Goal: Task Accomplishment & Management: Complete application form

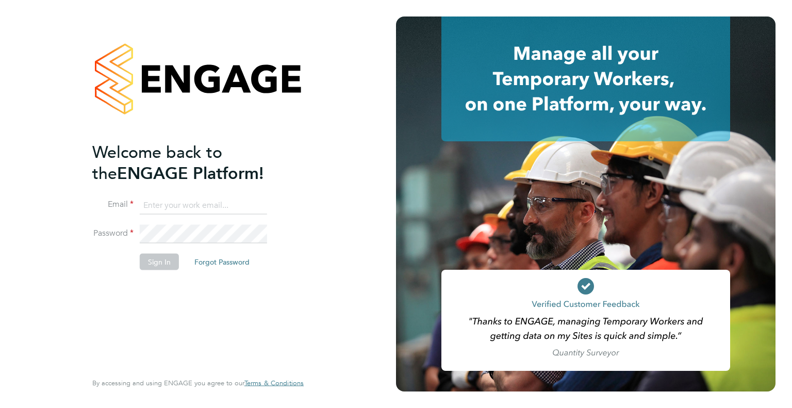
click at [192, 221] on li "Email" at bounding box center [192, 210] width 201 height 29
click at [190, 208] on input at bounding box center [203, 205] width 127 height 19
type input "danielle.harris@jdr.co.uk"
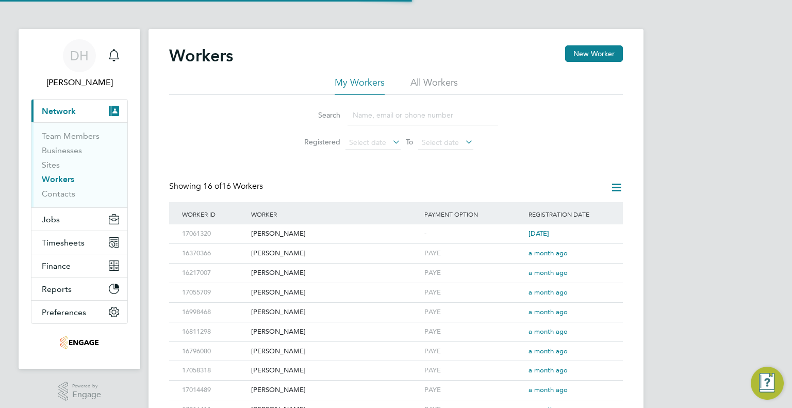
click at [213, 148] on div "Search Registered Select date To Select date" at bounding box center [396, 125] width 454 height 60
click at [62, 238] on span "Timesheets" at bounding box center [63, 243] width 43 height 10
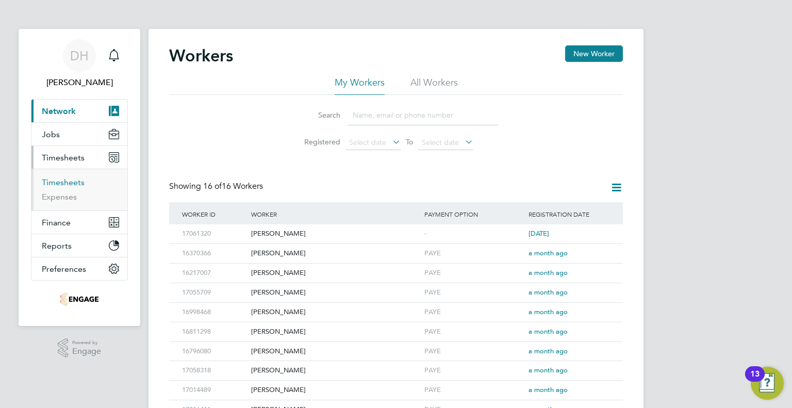
click at [65, 185] on link "Timesheets" at bounding box center [63, 182] width 43 height 10
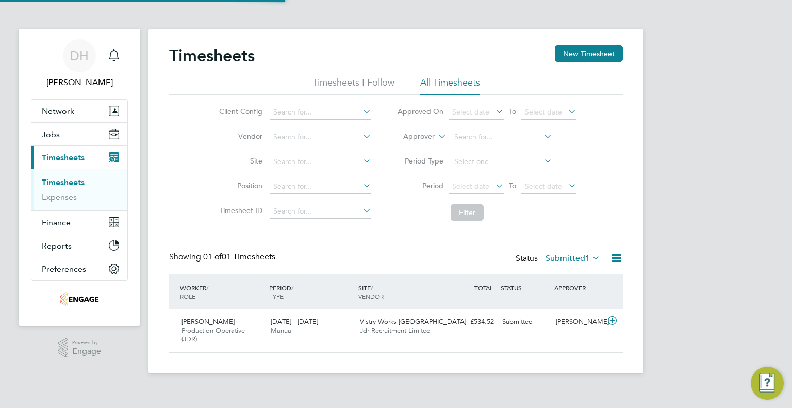
scroll to position [26, 90]
click at [542, 327] on div "Submitted" at bounding box center [525, 321] width 54 height 17
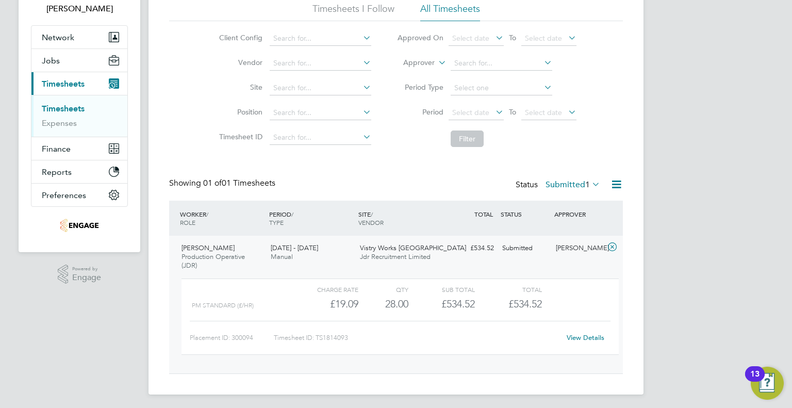
scroll to position [76, 0]
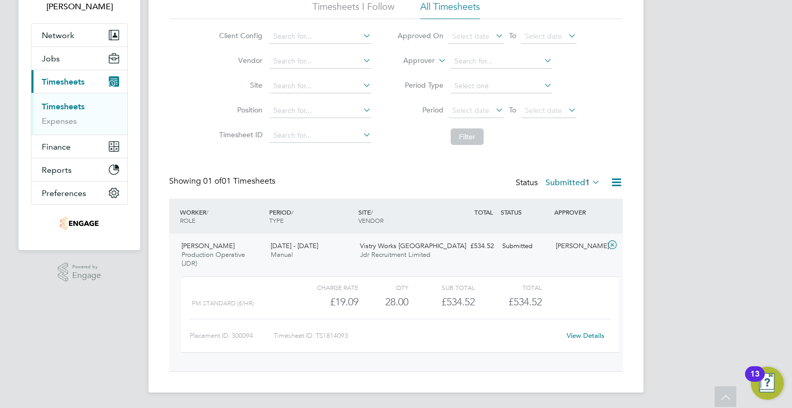
click at [578, 336] on link "View Details" at bounding box center [586, 335] width 38 height 9
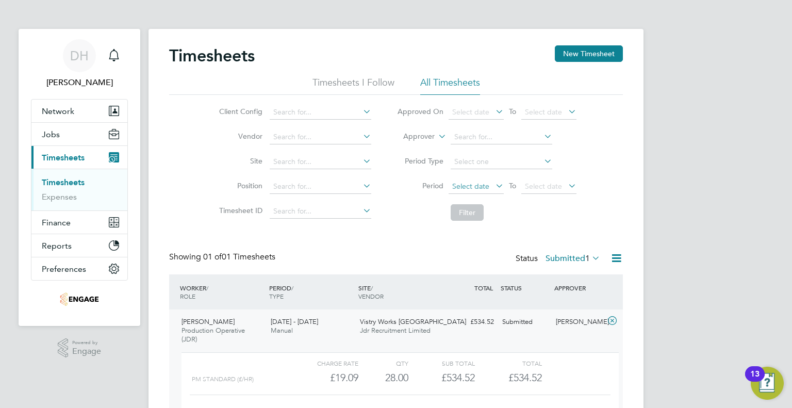
click at [478, 181] on span "Select date" at bounding box center [470, 185] width 37 height 9
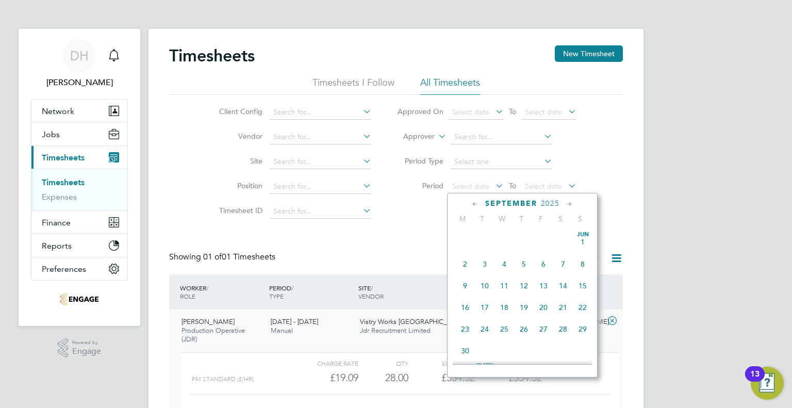
scroll to position [314, 0]
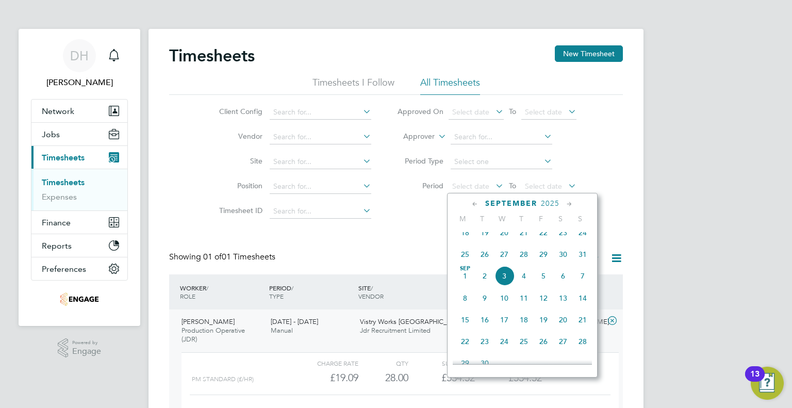
click at [462, 260] on span "25" at bounding box center [465, 254] width 20 height 20
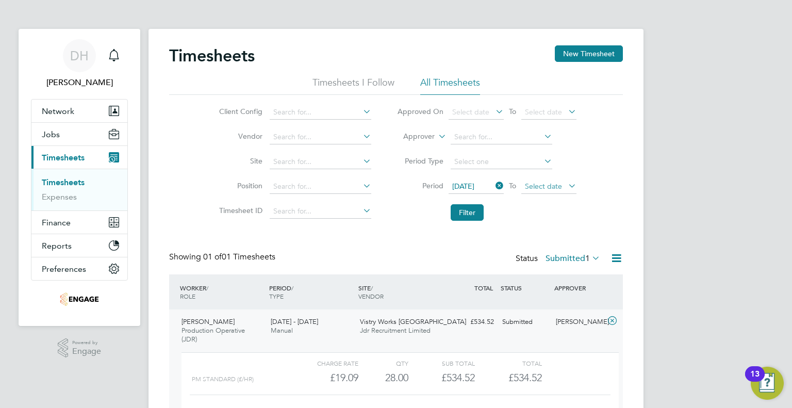
click at [545, 187] on span "Select date" at bounding box center [543, 185] width 37 height 9
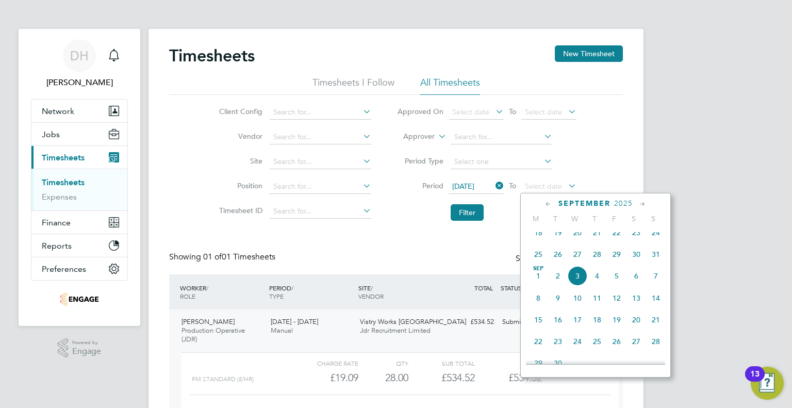
click at [650, 262] on span "31" at bounding box center [656, 254] width 20 height 20
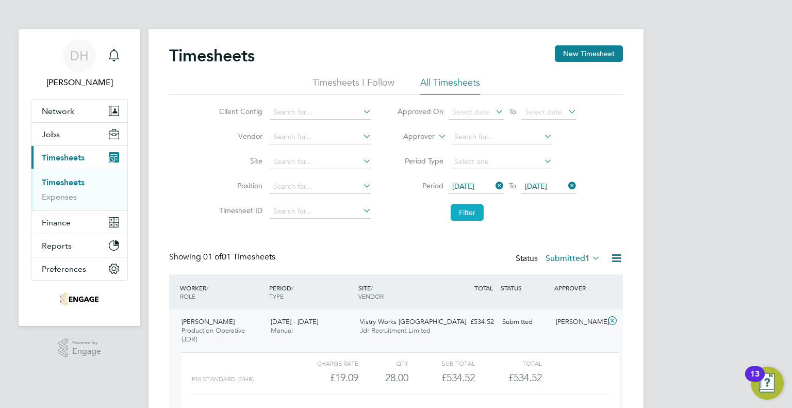
click at [461, 211] on button "Filter" at bounding box center [467, 212] width 33 height 16
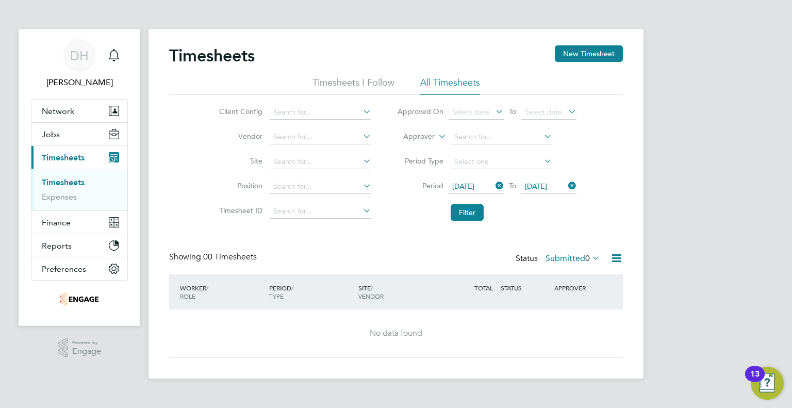
click at [565, 260] on label "Submitted 0" at bounding box center [572, 258] width 55 height 10
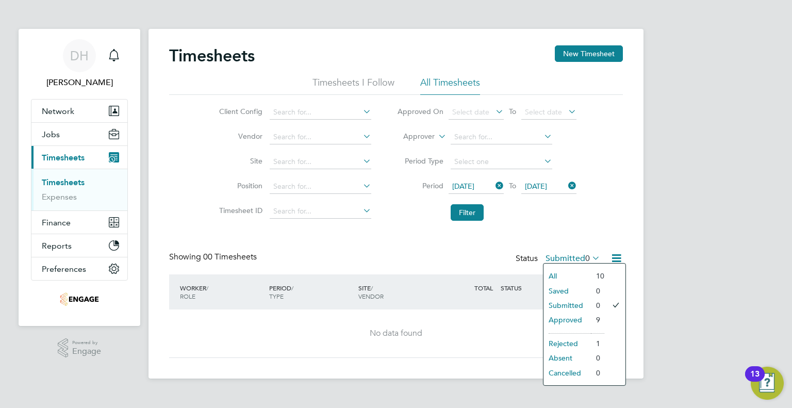
click at [569, 342] on li "Rejected" at bounding box center [566, 343] width 47 height 14
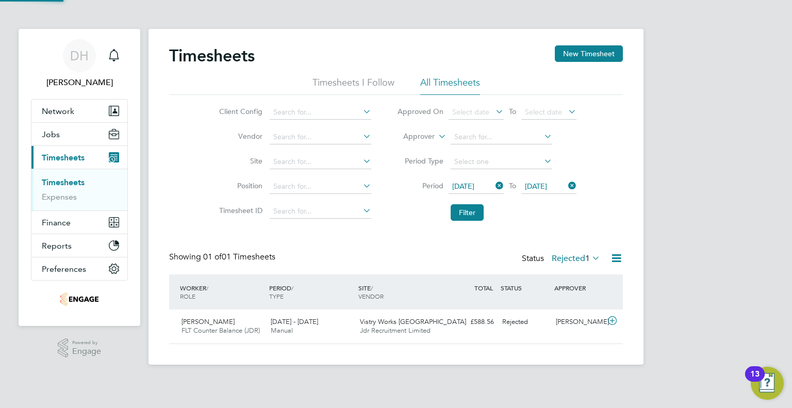
scroll to position [26, 90]
click at [437, 313] on div "Dale Parry FLT Counter Balance (JDR) 25 - 31 Aug 2025 25 - 31 Aug 2025 Manual V…" at bounding box center [396, 326] width 454 height 34
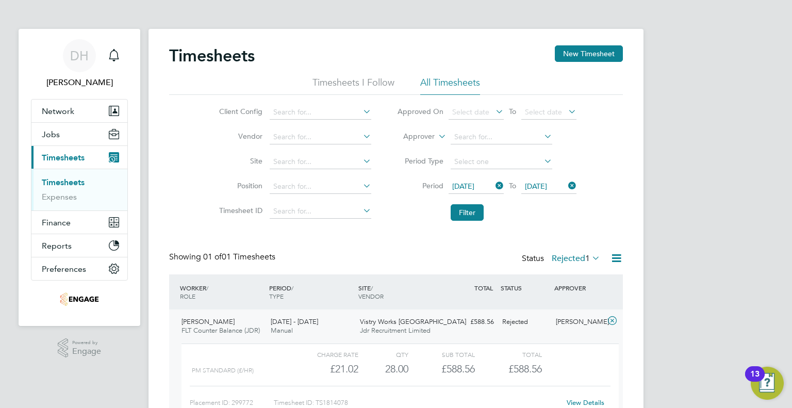
scroll to position [67, 0]
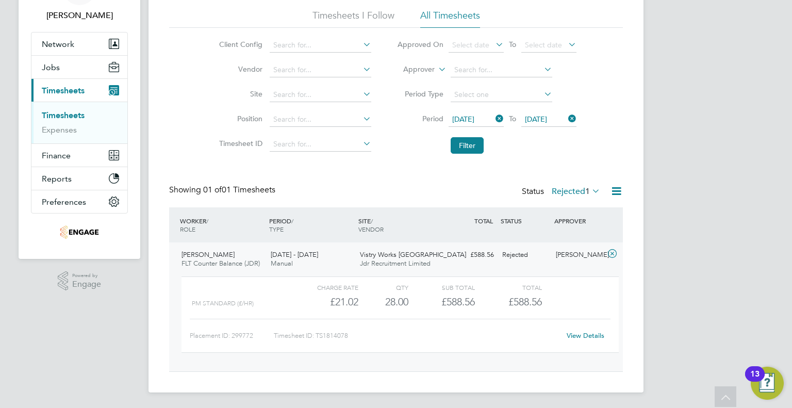
click at [337, 303] on div "£21.02" at bounding box center [325, 301] width 67 height 17
click at [577, 331] on link "View Details" at bounding box center [586, 335] width 38 height 9
click at [47, 109] on ul "Timesheets Expenses" at bounding box center [79, 123] width 96 height 42
click at [51, 115] on link "Timesheets" at bounding box center [63, 115] width 43 height 10
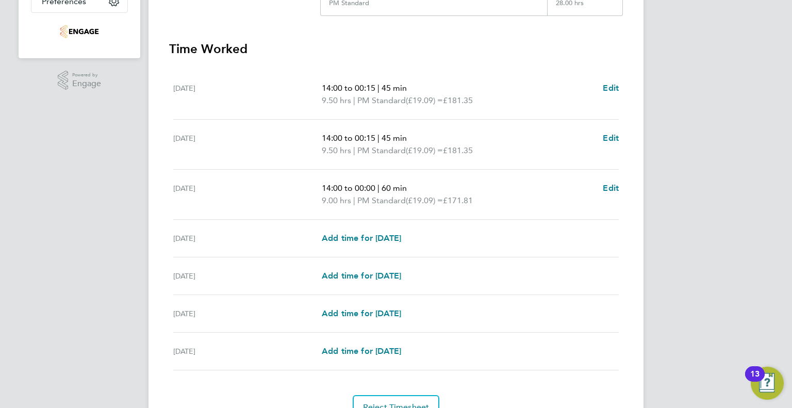
scroll to position [267, 0]
click at [337, 234] on span "Add time for Fri 29 Aug" at bounding box center [361, 239] width 79 height 10
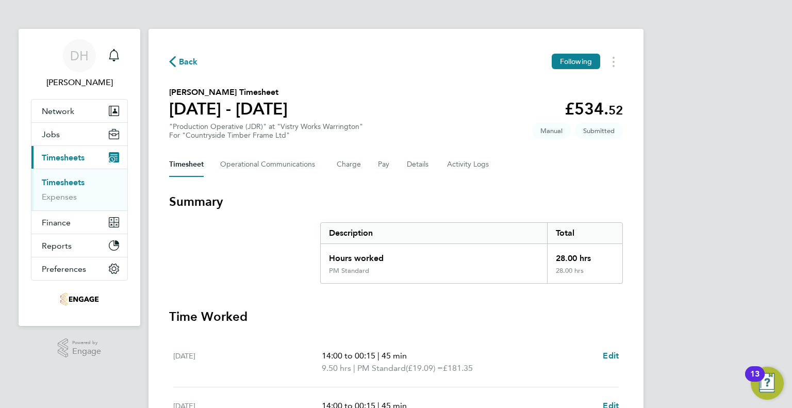
select select "15"
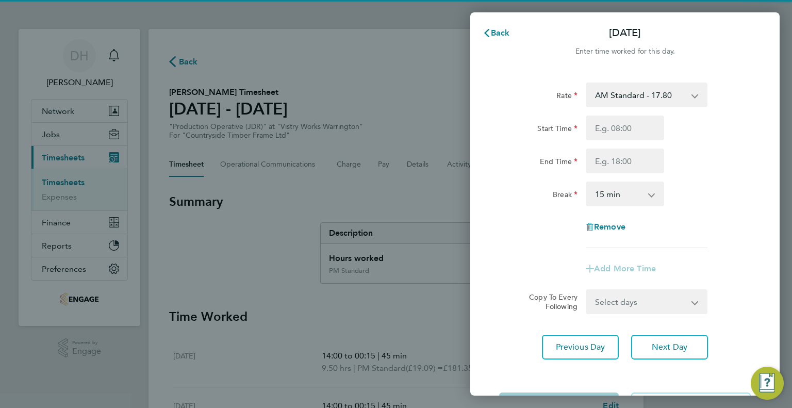
click at [628, 77] on div "Rate AM Standard - 17.80 BONUS. - 13.50 AM OT1 - 26.70 AM OT2 - 35.60 PM OT2 - …" at bounding box center [624, 221] width 309 height 302
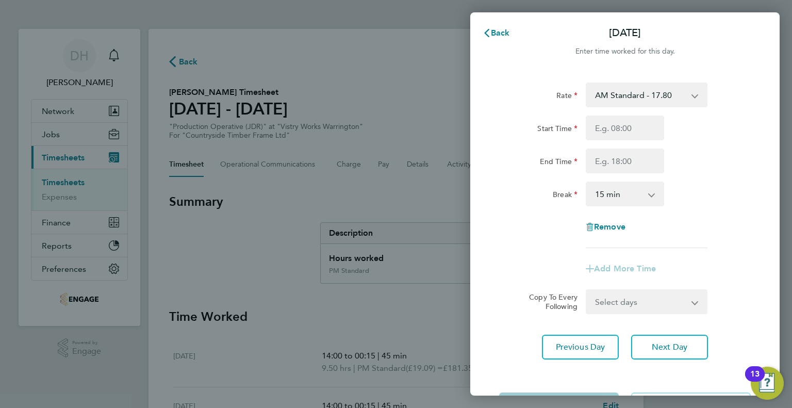
drag, startPoint x: 617, startPoint y: 94, endPoint x: 615, endPoint y: 105, distance: 11.1
click at [617, 94] on select "AM Standard - 17.80 BONUS. - 13.50 AM OT1 - 26.70 AM OT2 - 35.60 PM OT2 - 38.18…" at bounding box center [640, 95] width 107 height 23
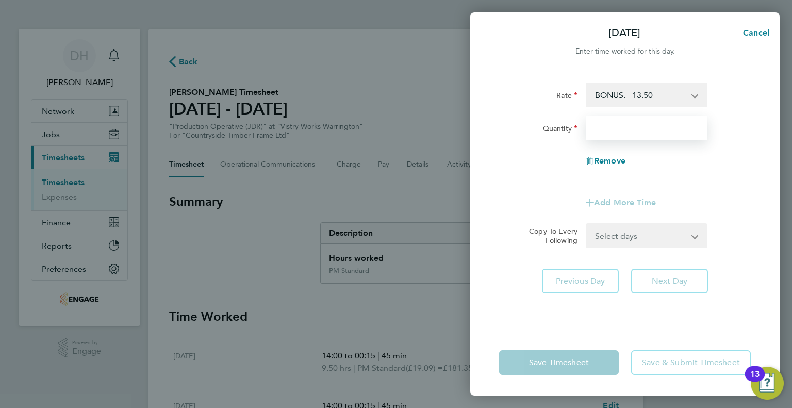
click at [604, 136] on input "Quantity" at bounding box center [647, 127] width 122 height 25
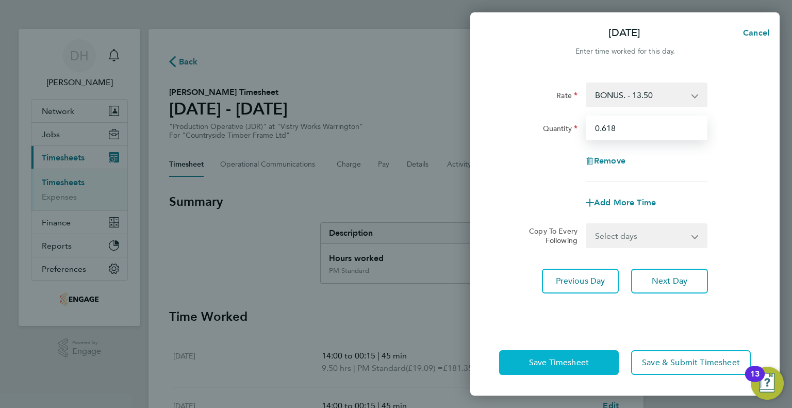
type input "0.618"
click at [548, 355] on button "Save Timesheet" at bounding box center [559, 362] width 120 height 25
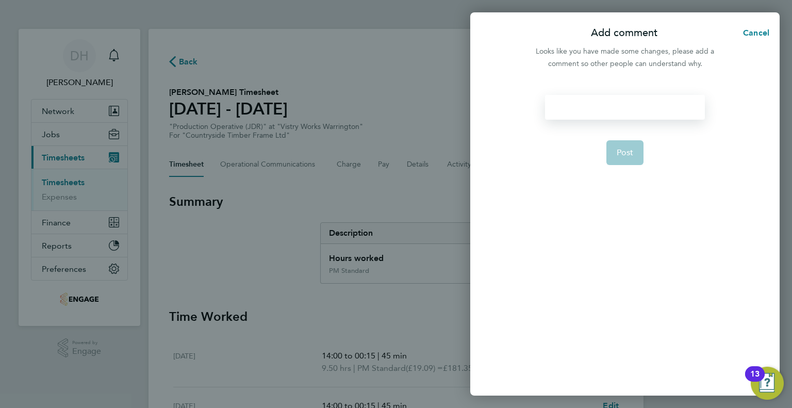
click at [605, 119] on div at bounding box center [624, 107] width 159 height 25
click at [608, 141] on button "Post" at bounding box center [625, 152] width 38 height 25
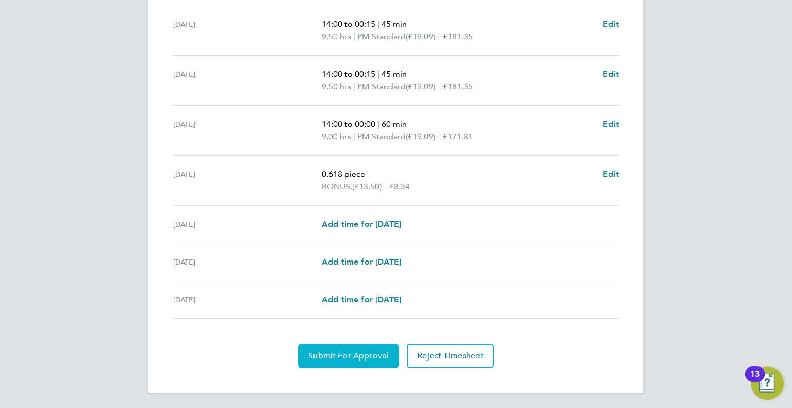
click at [314, 357] on span "Submit For Approval" at bounding box center [348, 356] width 80 height 10
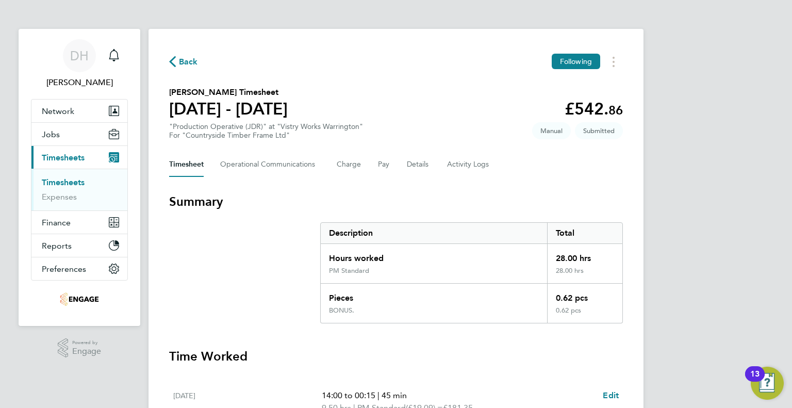
click at [179, 63] on span "Back" at bounding box center [188, 62] width 19 height 12
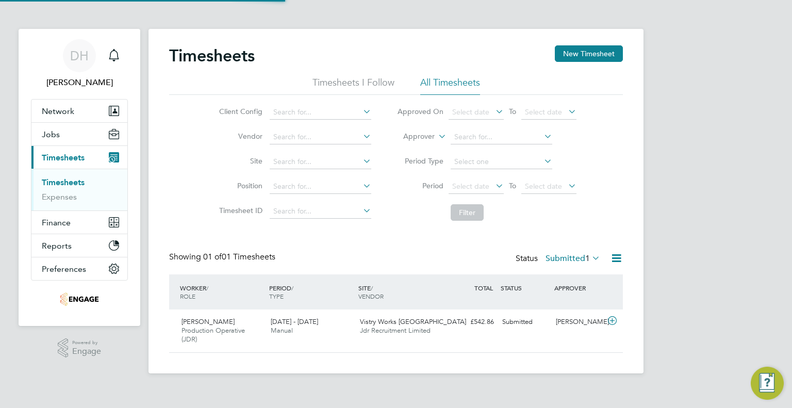
scroll to position [26, 90]
click at [569, 258] on label "Submitted 1" at bounding box center [572, 258] width 55 height 10
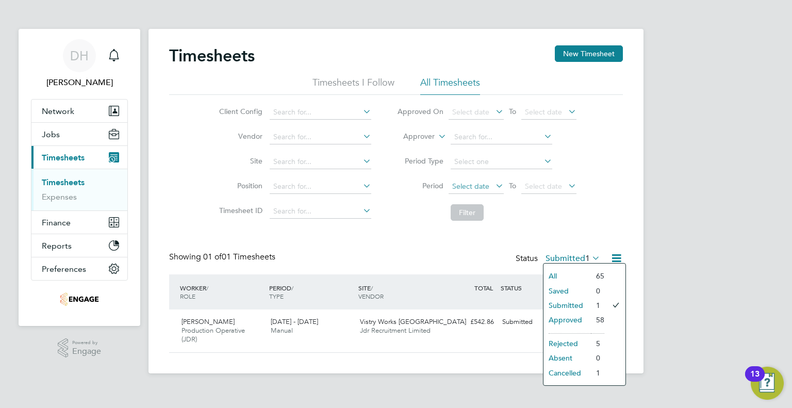
click at [462, 188] on span "Select date" at bounding box center [470, 185] width 37 height 9
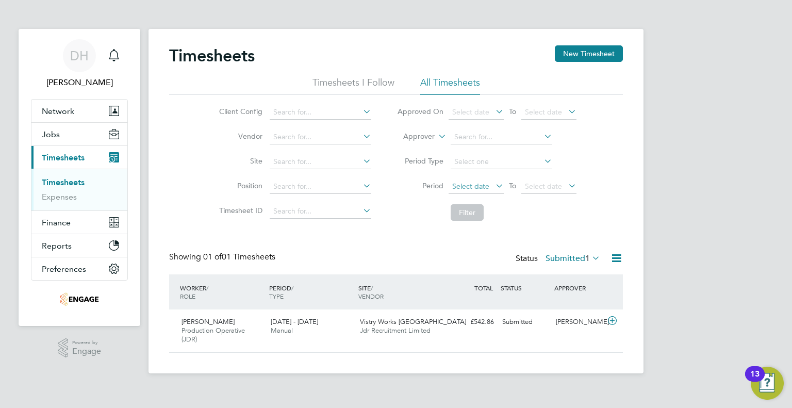
scroll to position [314, 0]
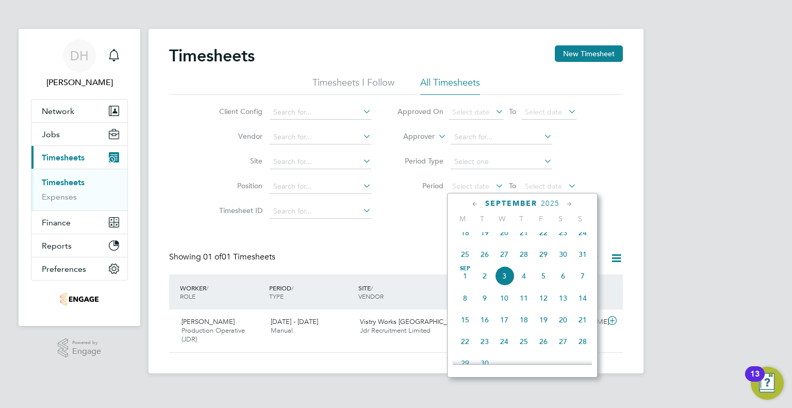
click at [463, 263] on span "25" at bounding box center [465, 254] width 20 height 20
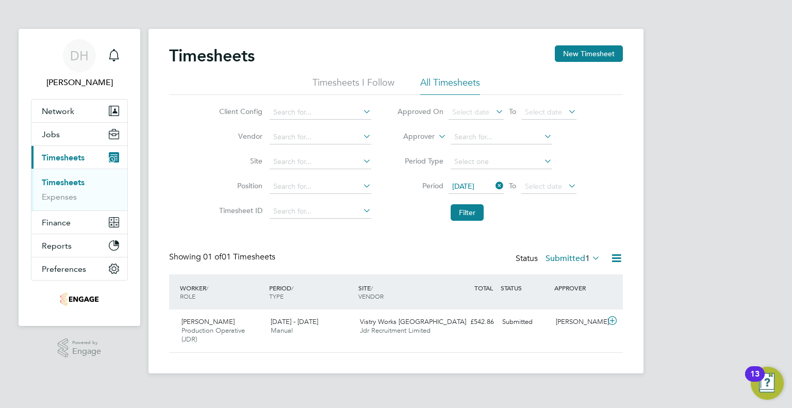
click at [556, 177] on li "Period 25 Aug 2025 To Select date" at bounding box center [486, 186] width 205 height 25
click at [555, 180] on span "Select date" at bounding box center [548, 187] width 55 height 14
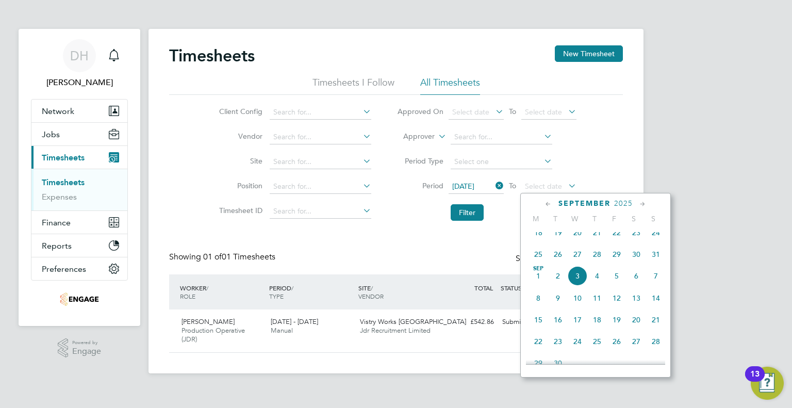
click at [657, 264] on span "31" at bounding box center [656, 254] width 20 height 20
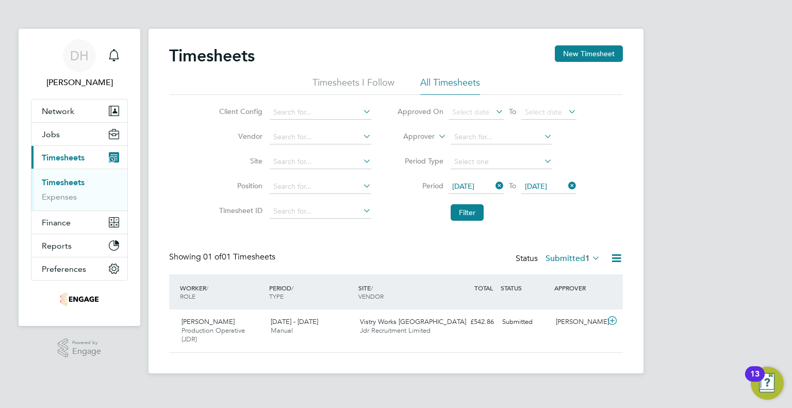
click at [574, 258] on label "Submitted 1" at bounding box center [572, 258] width 55 height 10
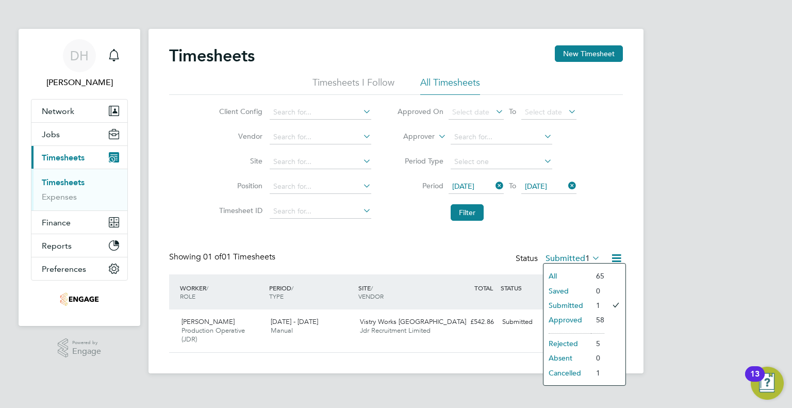
click at [560, 318] on li "Approved" at bounding box center [566, 319] width 47 height 14
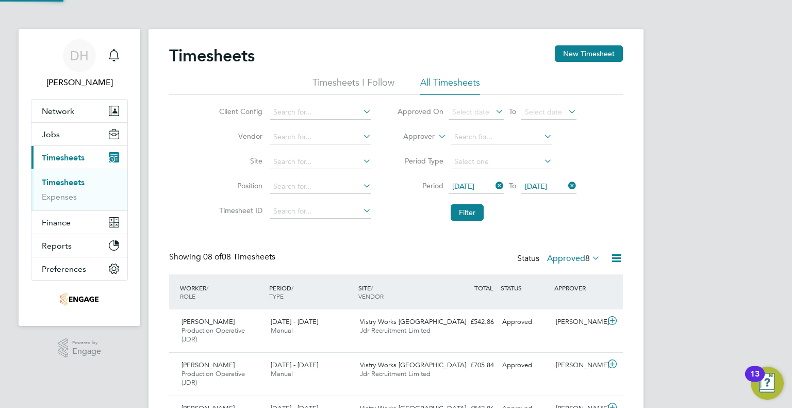
scroll to position [0, 0]
click at [477, 211] on button "Filter" at bounding box center [467, 212] width 33 height 16
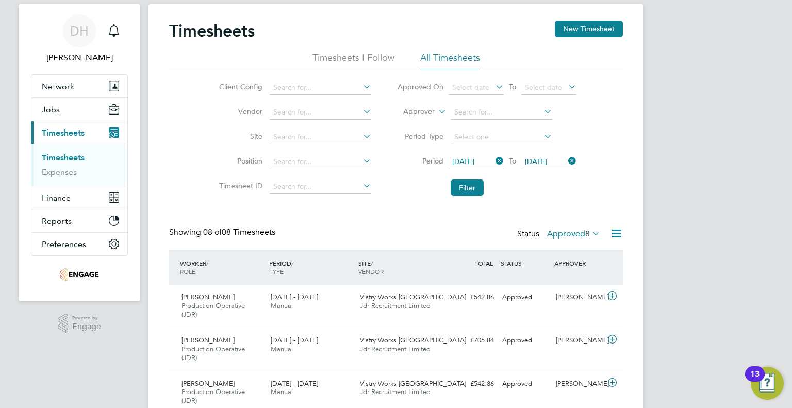
click at [566, 231] on label "Approved 8" at bounding box center [573, 233] width 53 height 10
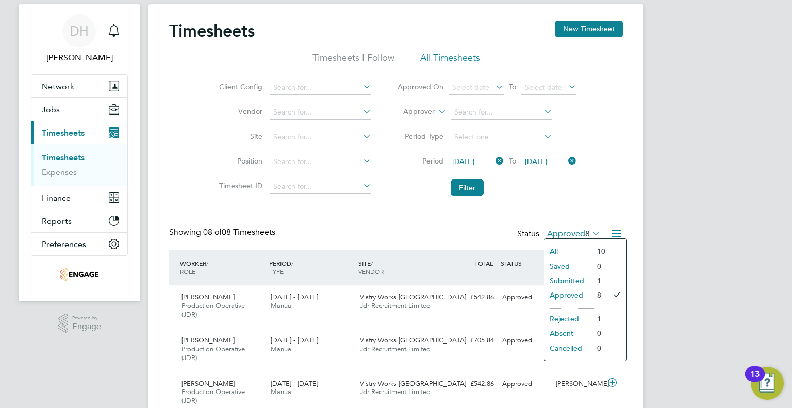
click at [551, 317] on li "Rejected" at bounding box center [567, 318] width 47 height 14
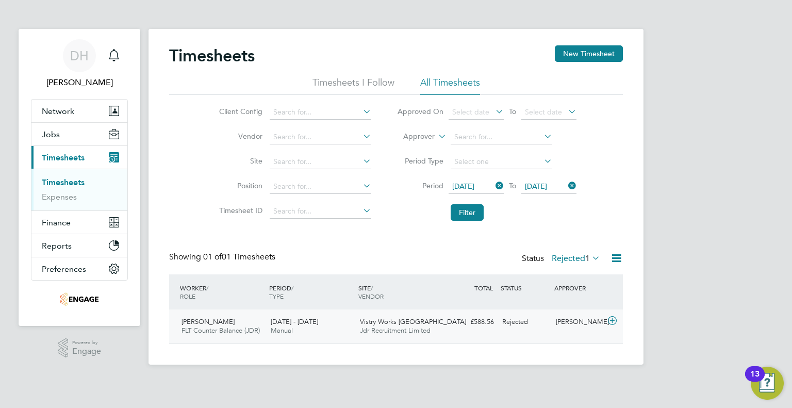
click at [530, 328] on div "Rejected" at bounding box center [525, 321] width 54 height 17
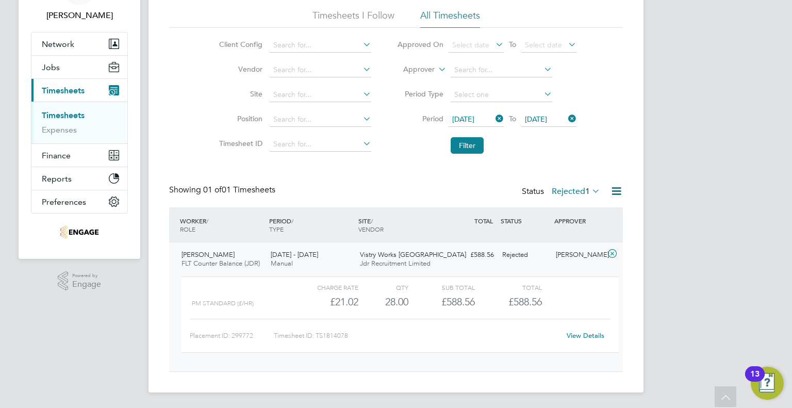
click at [576, 335] on link "View Details" at bounding box center [586, 335] width 38 height 9
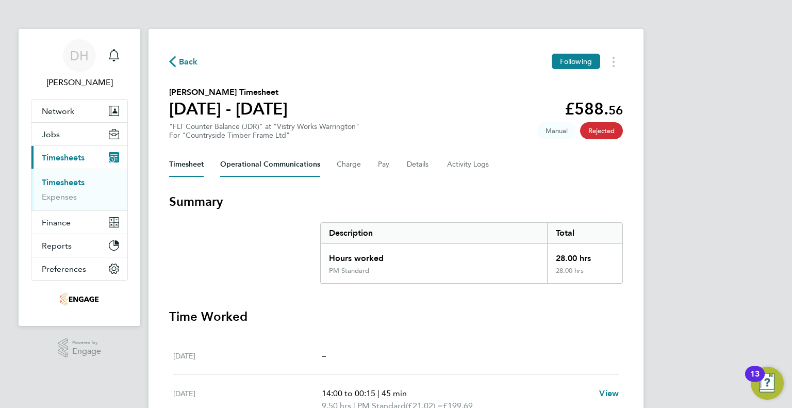
click at [267, 162] on Communications-tab "Operational Communications" at bounding box center [270, 164] width 100 height 25
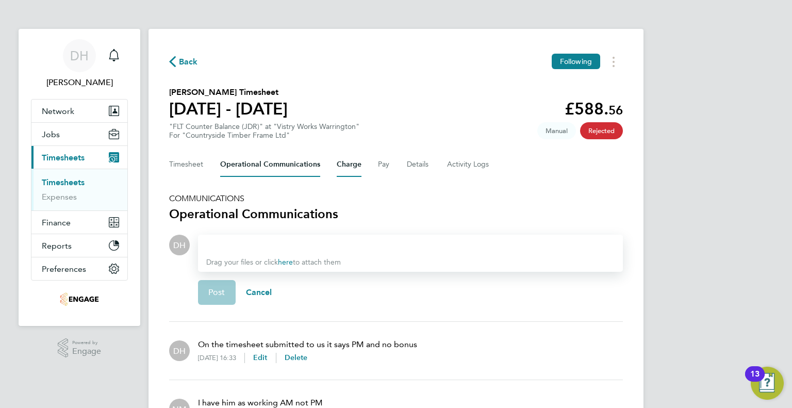
click at [338, 160] on button "Charge" at bounding box center [349, 164] width 25 height 25
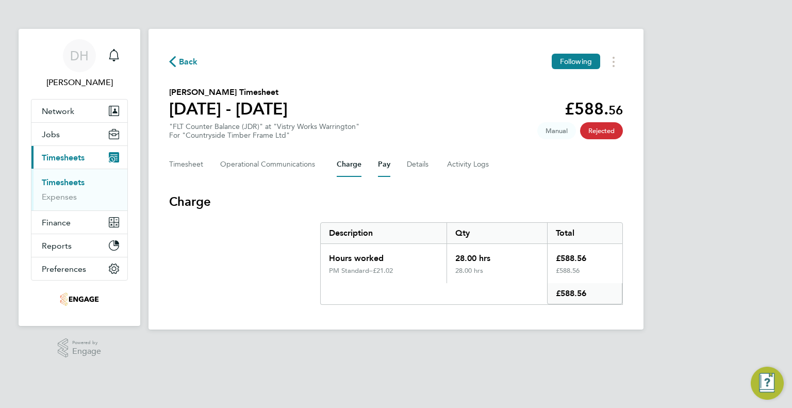
click at [378, 168] on button "Pay" at bounding box center [384, 164] width 12 height 25
click at [419, 166] on button "Details" at bounding box center [419, 164] width 24 height 25
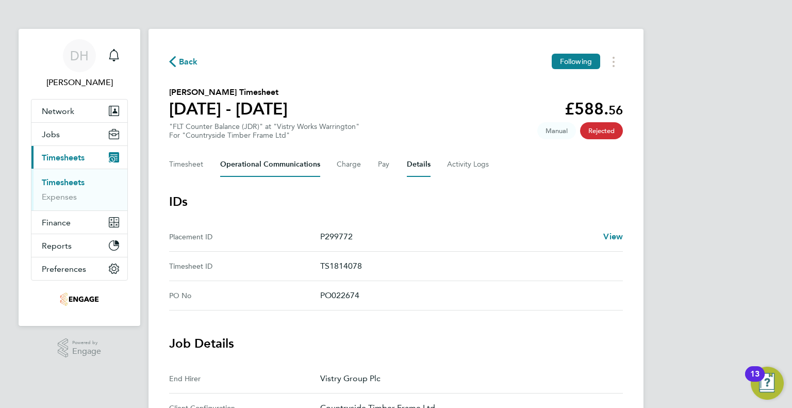
click at [288, 169] on Communications-tab "Operational Communications" at bounding box center [270, 164] width 100 height 25
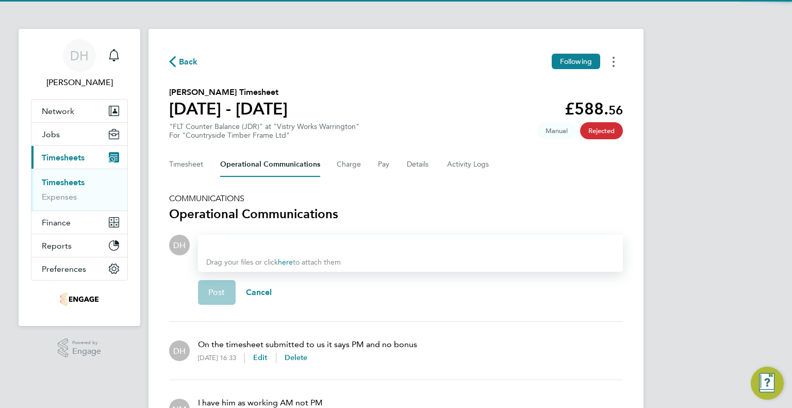
click at [617, 68] on button "Timesheets Menu" at bounding box center [613, 62] width 19 height 16
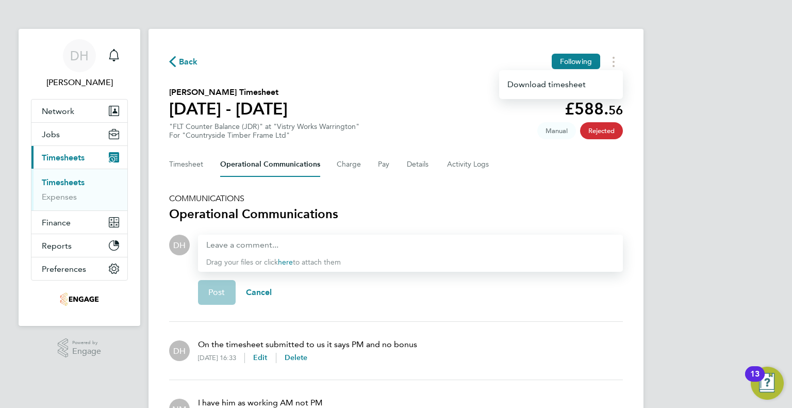
drag, startPoint x: 500, startPoint y: 170, endPoint x: 499, endPoint y: 164, distance: 6.3
click at [500, 170] on div "Timesheet Operational Communications Charge Pay Details Activity Logs" at bounding box center [396, 164] width 454 height 25
click at [167, 165] on div "Back Following Dale Parry's Timesheet 25 - 31 Aug 2025 £588. 56 "FLT Counter Ba…" at bounding box center [395, 245] width 495 height 432
click at [175, 160] on button "Timesheet" at bounding box center [186, 164] width 35 height 25
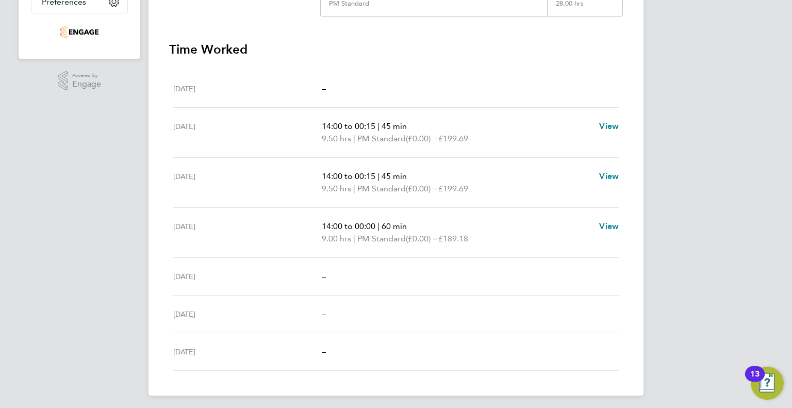
scroll to position [270, 0]
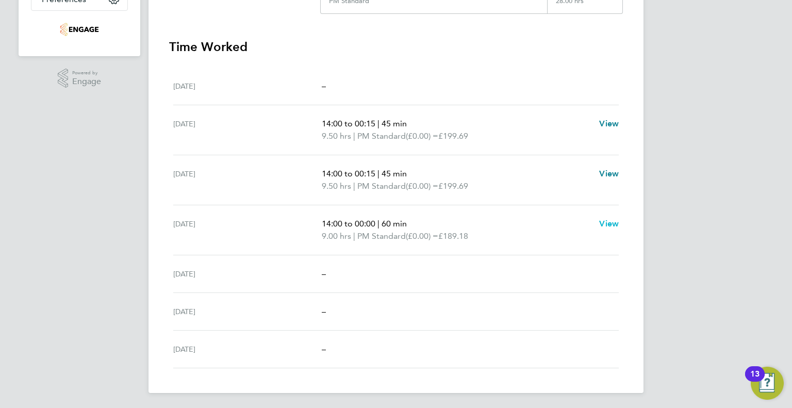
click at [606, 223] on span "View" at bounding box center [609, 224] width 20 height 10
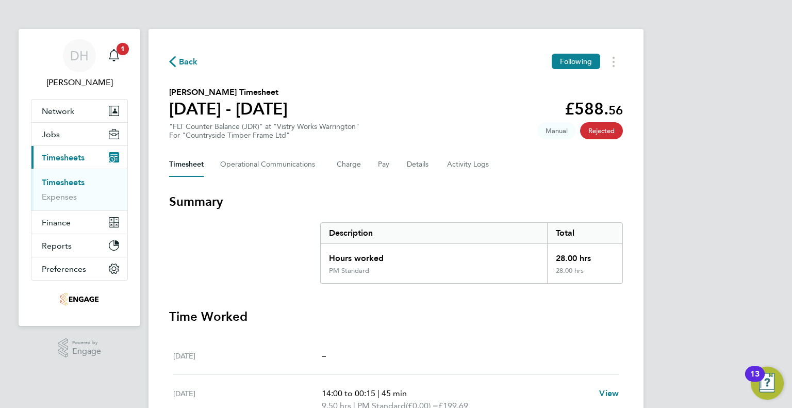
select select "60"
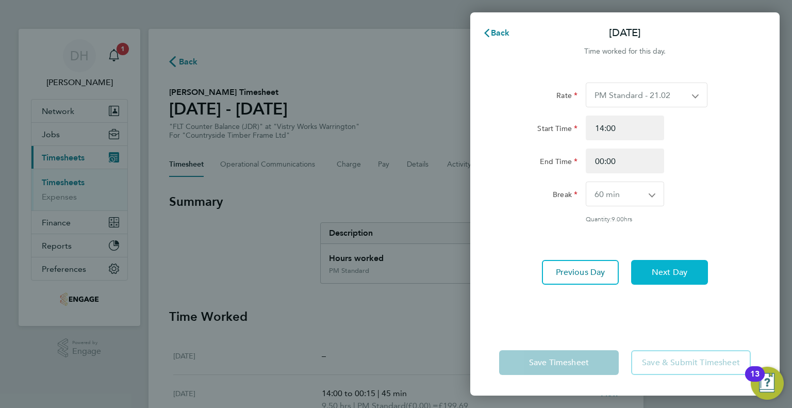
click at [669, 269] on span "Next Day" at bounding box center [670, 272] width 36 height 10
select select "15"
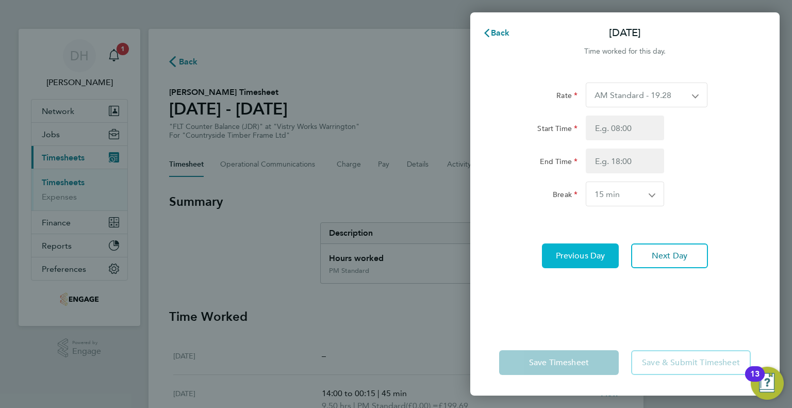
click at [588, 264] on button "Previous Day" at bounding box center [580, 255] width 77 height 25
select select "60"
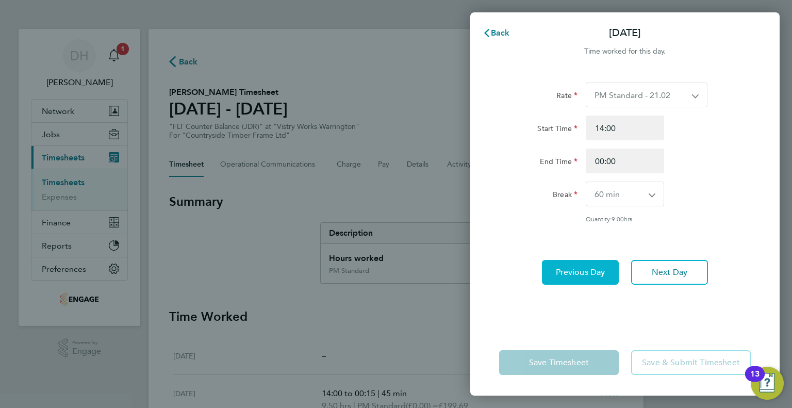
click at [588, 264] on button "Previous Day" at bounding box center [580, 272] width 77 height 25
select select "45"
click at [583, 276] on span "Previous Day" at bounding box center [580, 272] width 49 height 10
select select "45"
click at [583, 276] on span "Previous Day" at bounding box center [580, 272] width 49 height 10
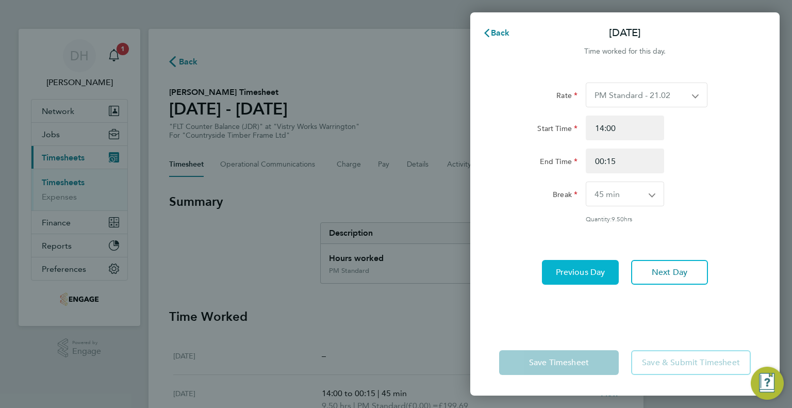
select select "15"
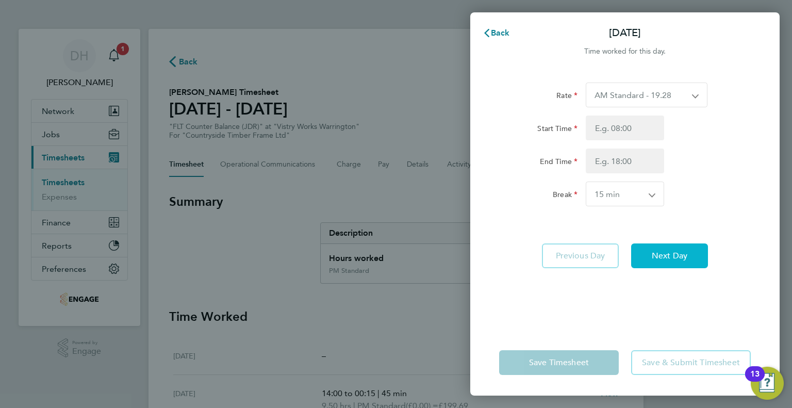
click at [668, 249] on button "Next Day" at bounding box center [669, 255] width 77 height 25
select select "45"
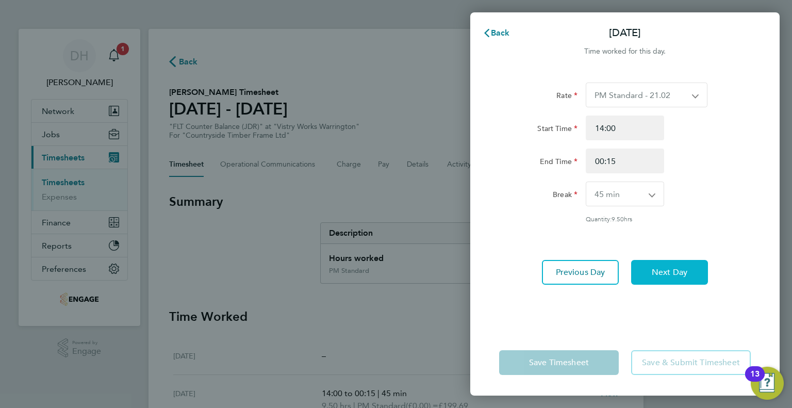
click at [666, 261] on button "Next Day" at bounding box center [669, 272] width 77 height 25
select select "45"
click at [666, 261] on button "Next Day" at bounding box center [669, 272] width 77 height 25
select select "60"
click at [666, 261] on button "Next Day" at bounding box center [669, 272] width 77 height 25
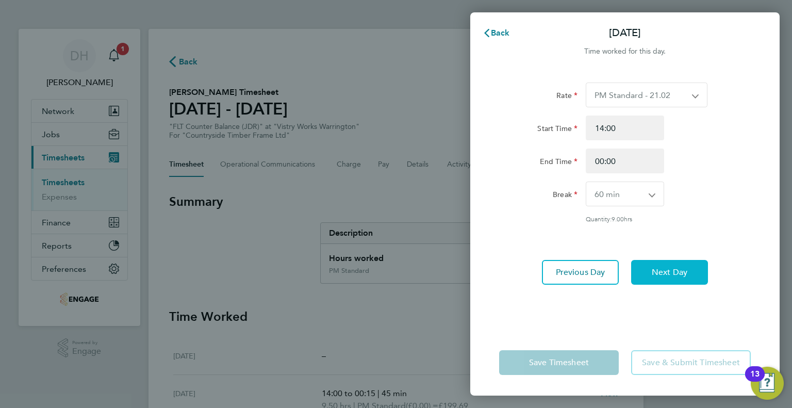
select select "15"
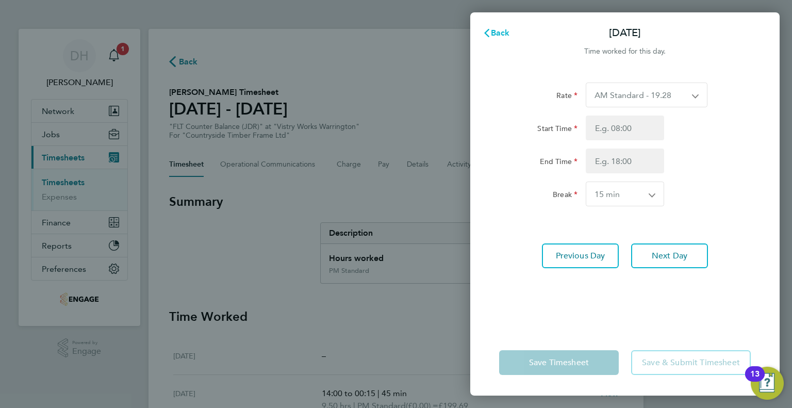
click at [489, 34] on icon "button" at bounding box center [487, 33] width 8 height 8
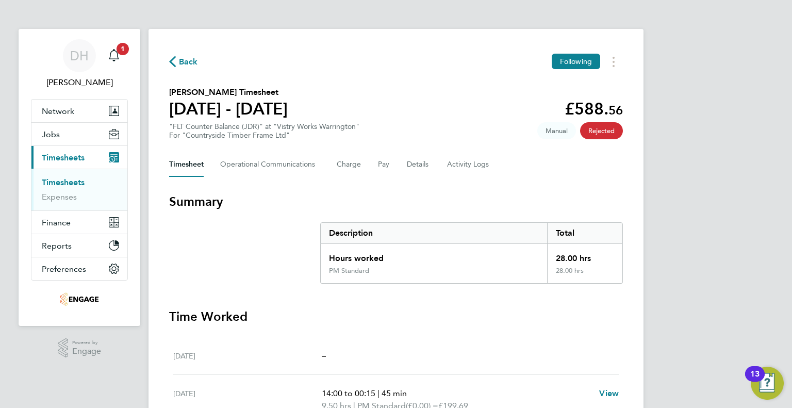
click at [601, 111] on app-decimal "£588. 56" at bounding box center [594, 109] width 58 height 20
click at [597, 134] on span "Rejected" at bounding box center [601, 130] width 43 height 17
click at [284, 169] on Communications-tab "Operational Communications" at bounding box center [270, 164] width 100 height 25
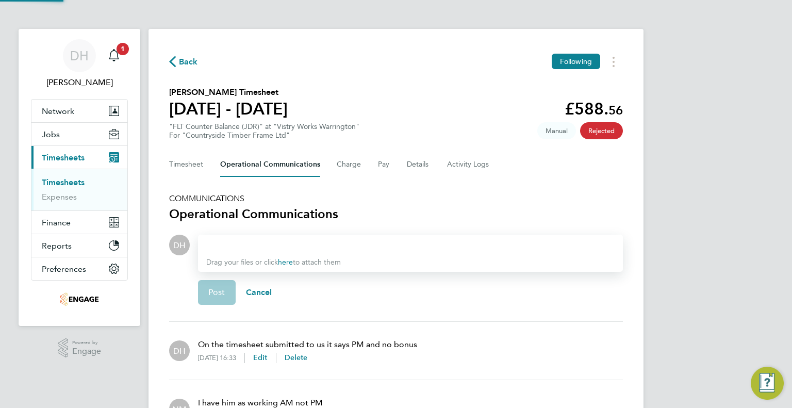
click at [245, 250] on div at bounding box center [410, 245] width 408 height 12
click at [219, 284] on button "Post" at bounding box center [217, 292] width 38 height 25
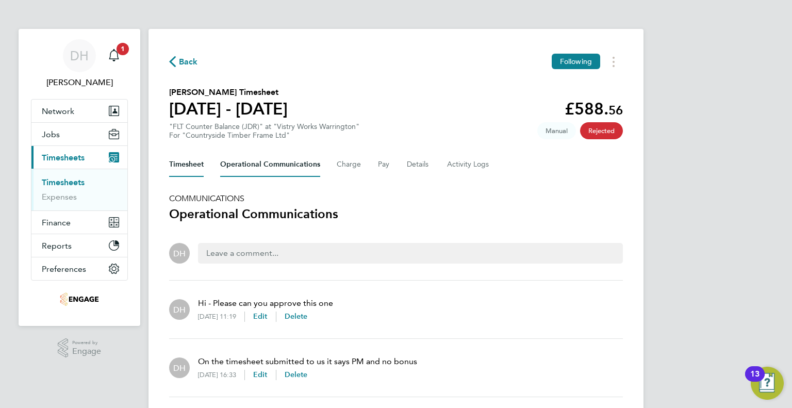
click at [182, 170] on button "Timesheet" at bounding box center [186, 164] width 35 height 25
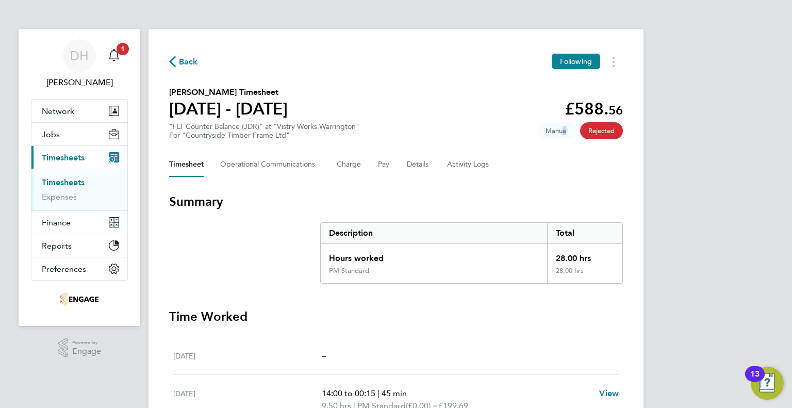
click at [559, 129] on span "Manual" at bounding box center [556, 130] width 39 height 17
click at [588, 127] on span "Rejected" at bounding box center [601, 130] width 43 height 17
click at [467, 162] on Logs-tab "Activity Logs" at bounding box center [468, 164] width 43 height 25
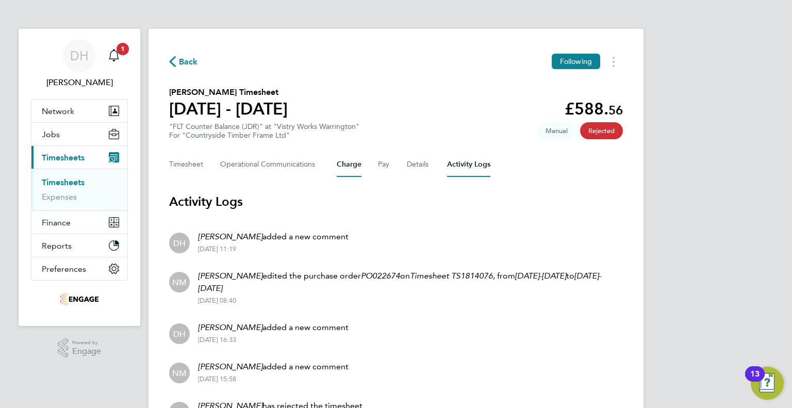
click at [342, 166] on button "Charge" at bounding box center [349, 164] width 25 height 25
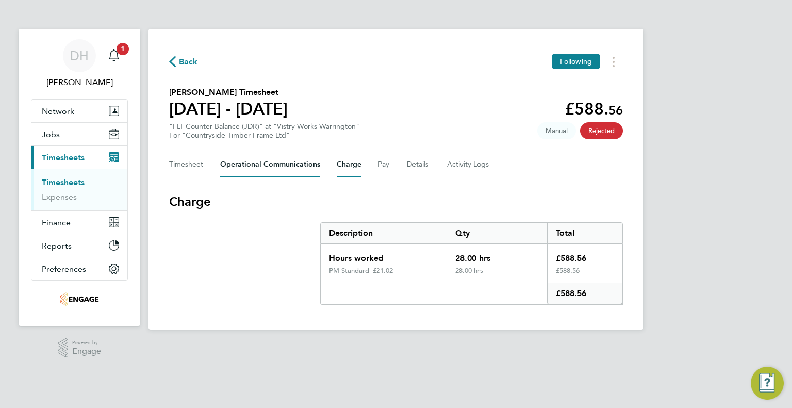
click at [287, 172] on Communications-tab "Operational Communications" at bounding box center [270, 164] width 100 height 25
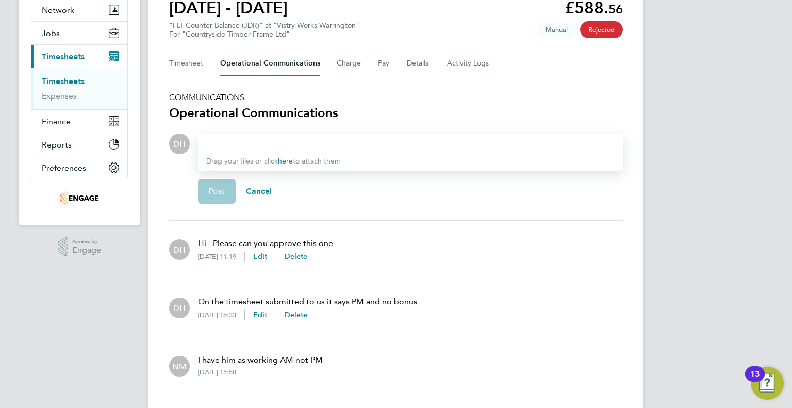
scroll to position [103, 0]
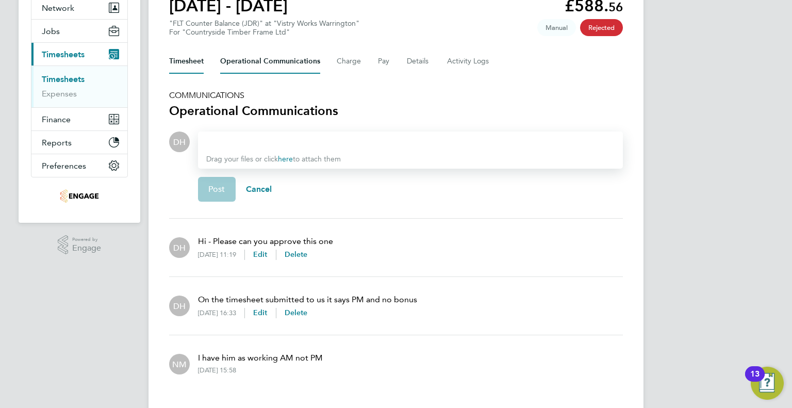
click at [181, 57] on button "Timesheet" at bounding box center [186, 61] width 35 height 25
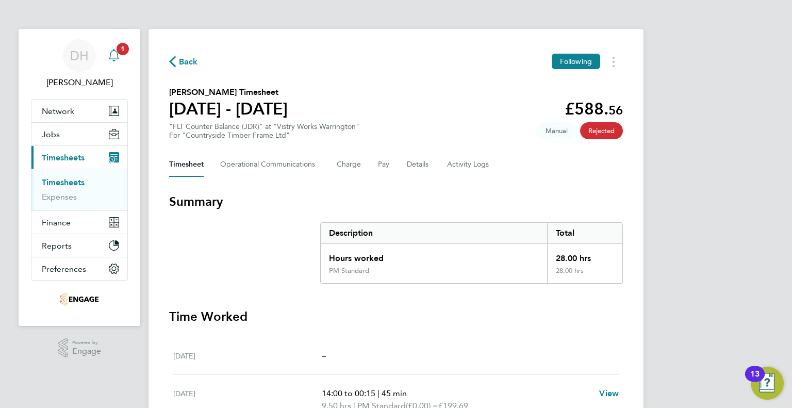
click at [111, 51] on icon "Main navigation" at bounding box center [114, 55] width 12 height 12
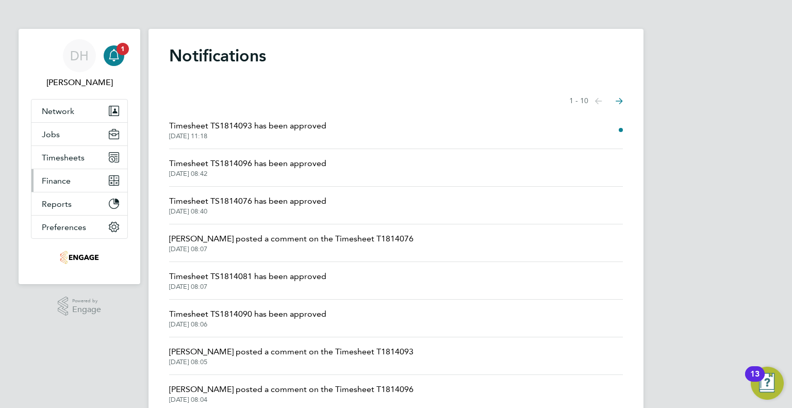
click at [53, 183] on span "Finance" at bounding box center [56, 181] width 29 height 10
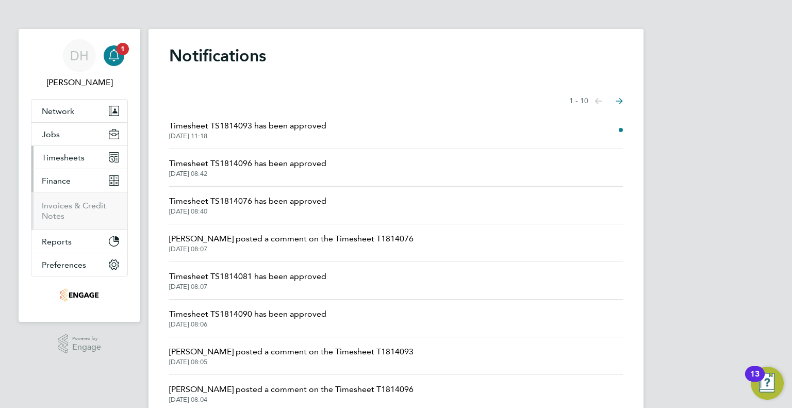
click at [58, 161] on span "Timesheets" at bounding box center [63, 158] width 43 height 10
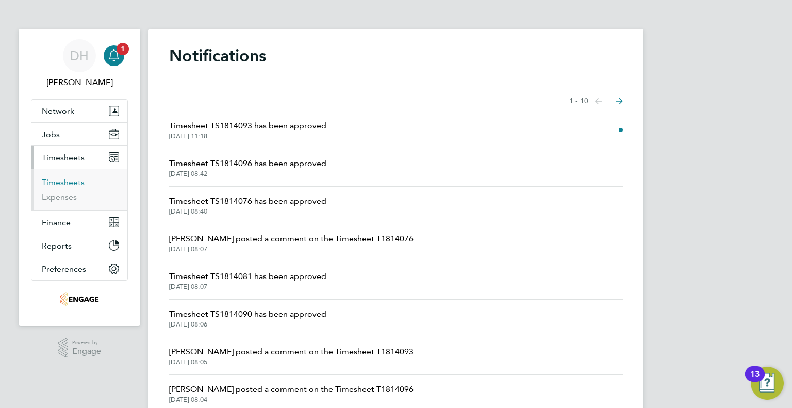
click at [61, 185] on link "Timesheets" at bounding box center [63, 182] width 43 height 10
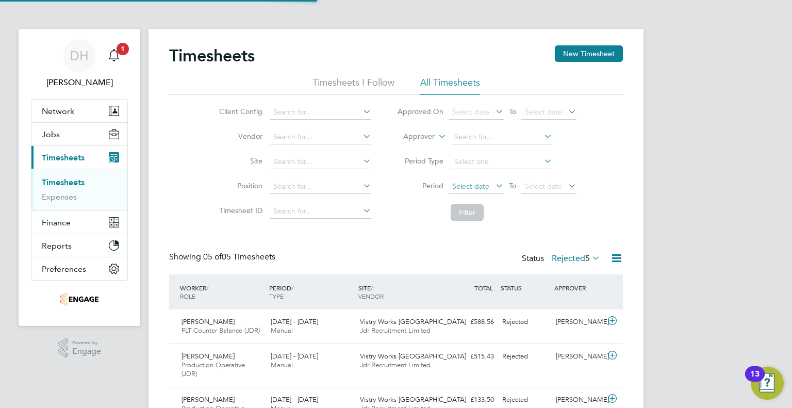
click at [487, 187] on span "Select date" at bounding box center [470, 185] width 37 height 9
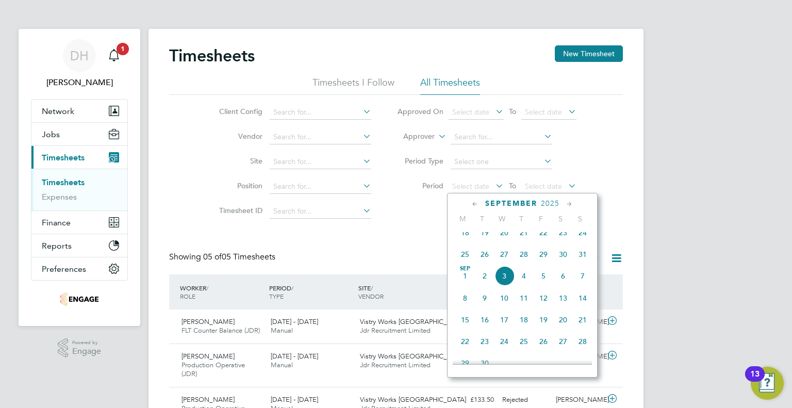
click at [458, 263] on span "25" at bounding box center [465, 254] width 20 height 20
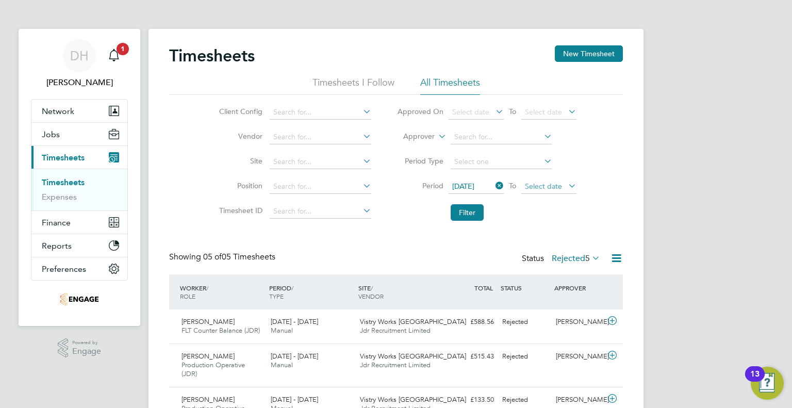
click at [551, 185] on span "Select date" at bounding box center [543, 185] width 37 height 9
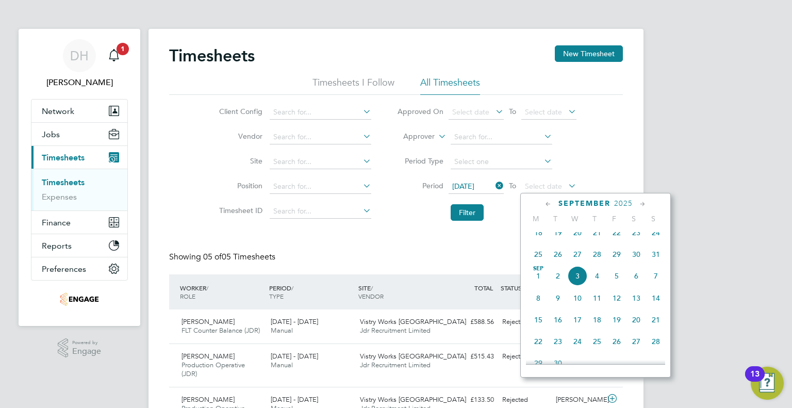
click at [654, 263] on span "31" at bounding box center [656, 254] width 20 height 20
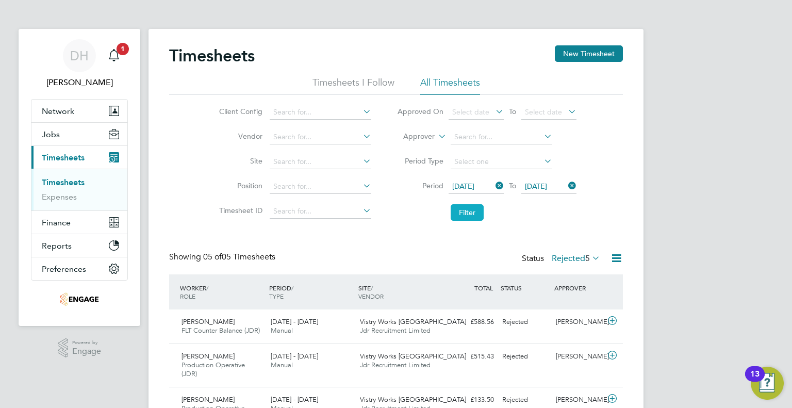
click at [469, 215] on button "Filter" at bounding box center [467, 212] width 33 height 16
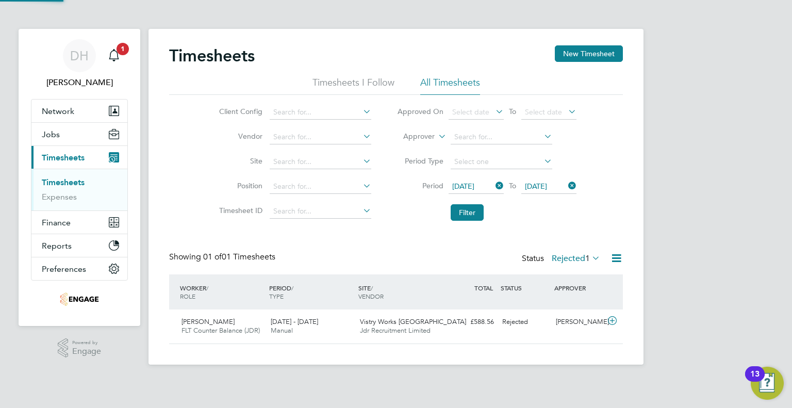
scroll to position [26, 90]
click at [552, 259] on label "Rejected 1" at bounding box center [576, 258] width 48 height 10
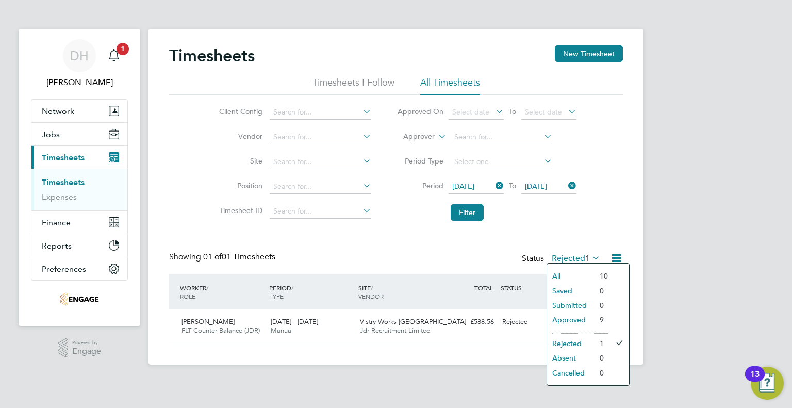
click at [555, 319] on li "Approved" at bounding box center [570, 319] width 47 height 14
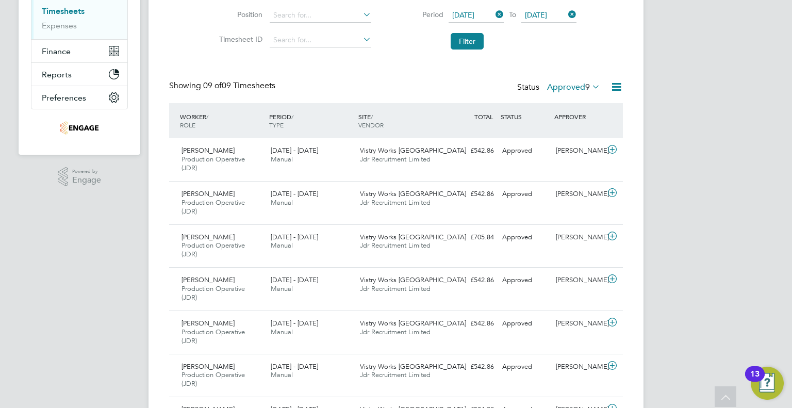
click at [18, 255] on div "DH Danielle Harris Notifications Applications: Network Team Members Businesses …" at bounding box center [396, 196] width 792 height 735
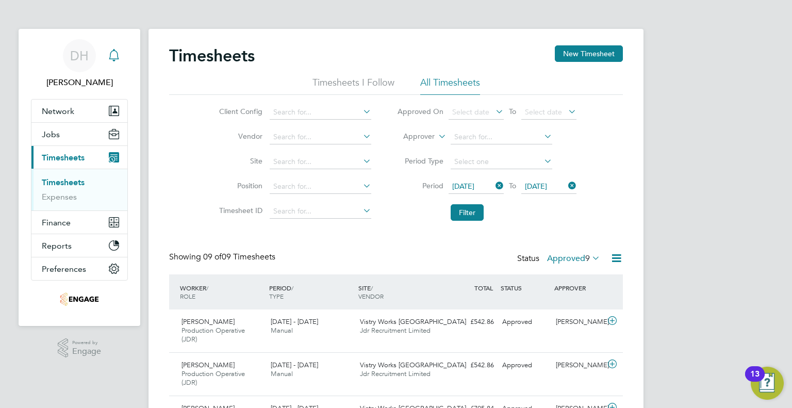
click at [118, 56] on icon "Main navigation" at bounding box center [114, 55] width 12 height 12
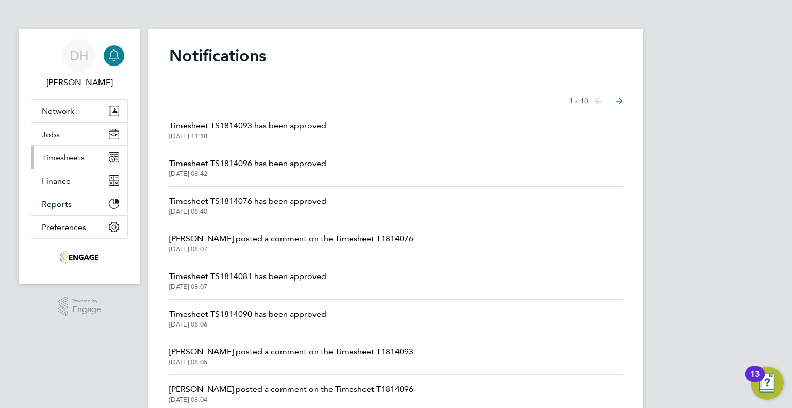
click at [62, 158] on span "Timesheets" at bounding box center [63, 158] width 43 height 10
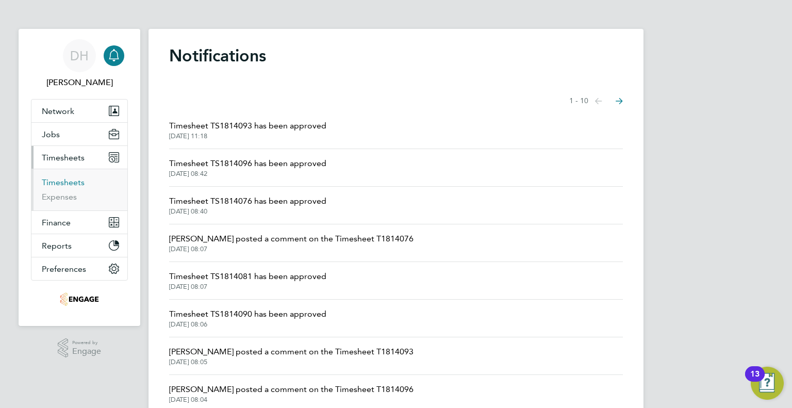
click at [64, 183] on link "Timesheets" at bounding box center [63, 182] width 43 height 10
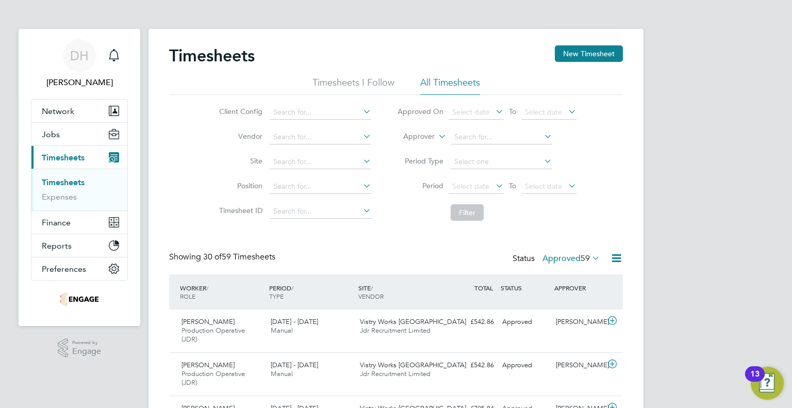
click at [475, 179] on div "Select date To Select date" at bounding box center [513, 186] width 128 height 14
click at [475, 187] on span "Select date" at bounding box center [470, 185] width 37 height 9
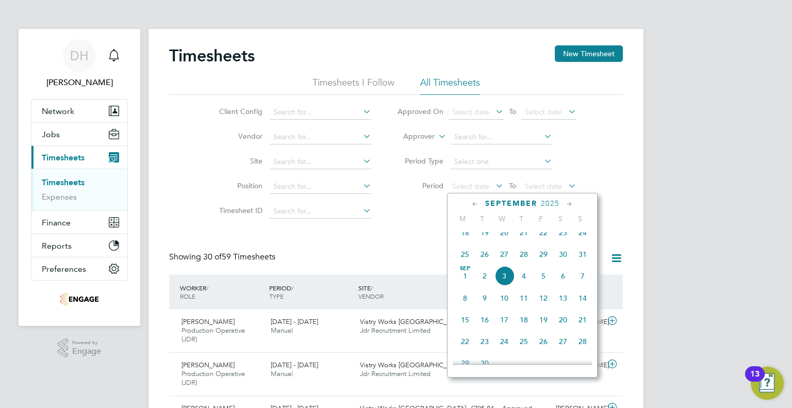
click at [463, 261] on span "25" at bounding box center [465, 254] width 20 height 20
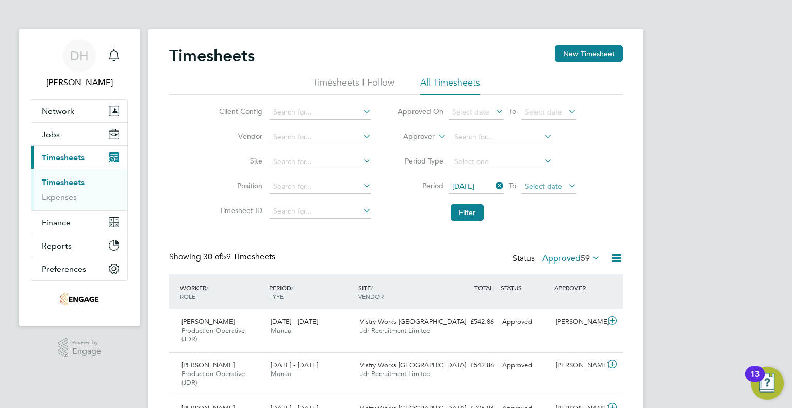
click at [557, 187] on span "Select date" at bounding box center [543, 185] width 37 height 9
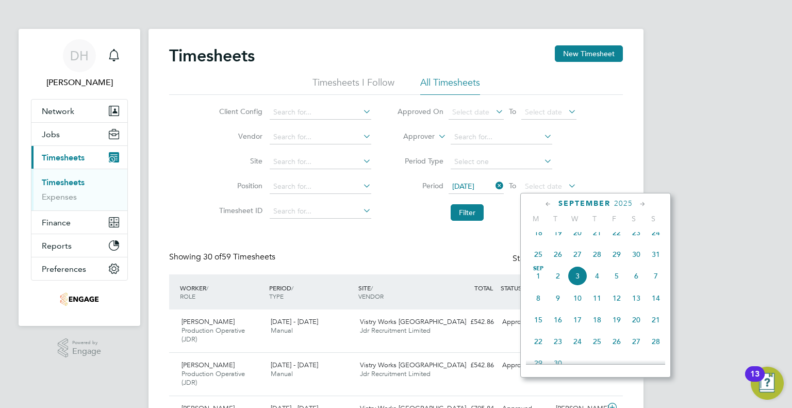
click at [652, 258] on span "31" at bounding box center [656, 254] width 20 height 20
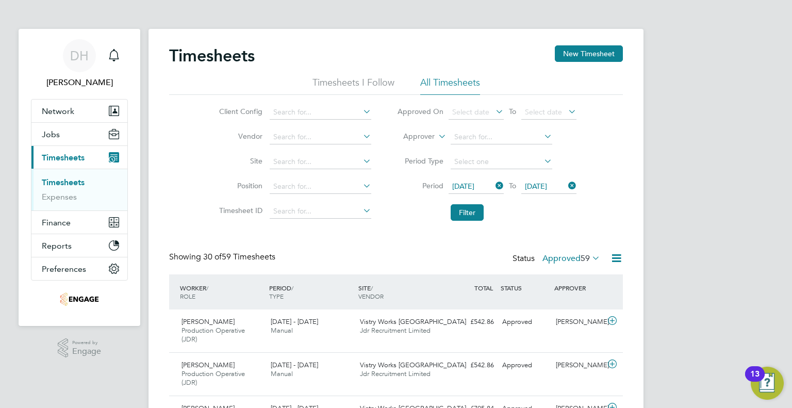
drag, startPoint x: 492, startPoint y: 210, endPoint x: 485, endPoint y: 210, distance: 7.2
click at [487, 210] on li "Filter" at bounding box center [486, 212] width 205 height 27
click at [477, 208] on button "Filter" at bounding box center [467, 212] width 33 height 16
click at [451, 218] on button "Filter" at bounding box center [467, 212] width 33 height 16
click at [571, 256] on label "Approved 9" at bounding box center [573, 258] width 53 height 10
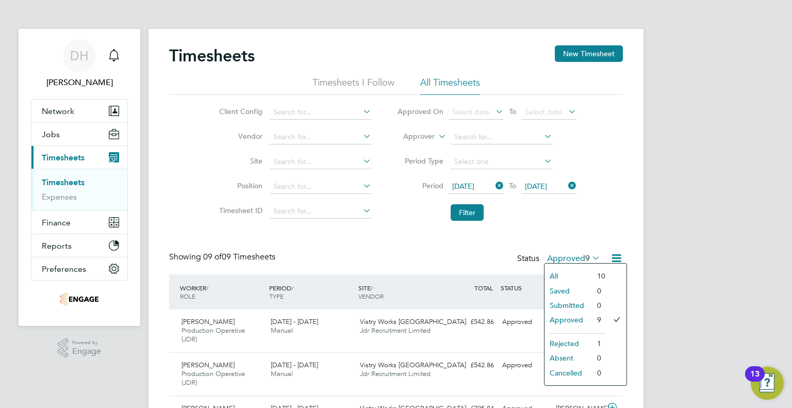
click at [557, 343] on li "Rejected" at bounding box center [567, 343] width 47 height 14
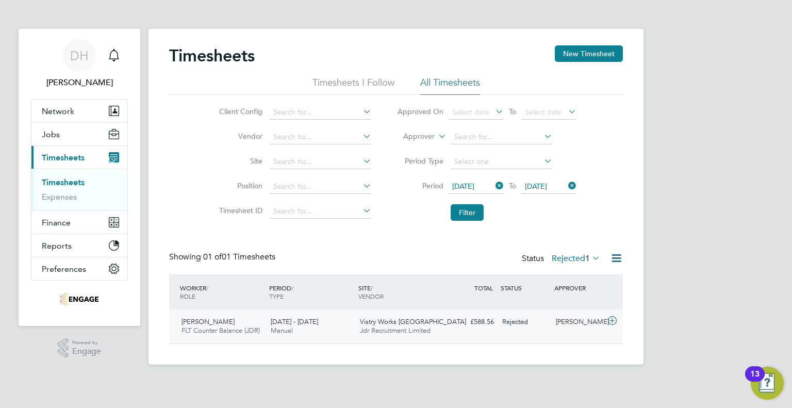
click at [611, 317] on icon at bounding box center [612, 321] width 13 height 8
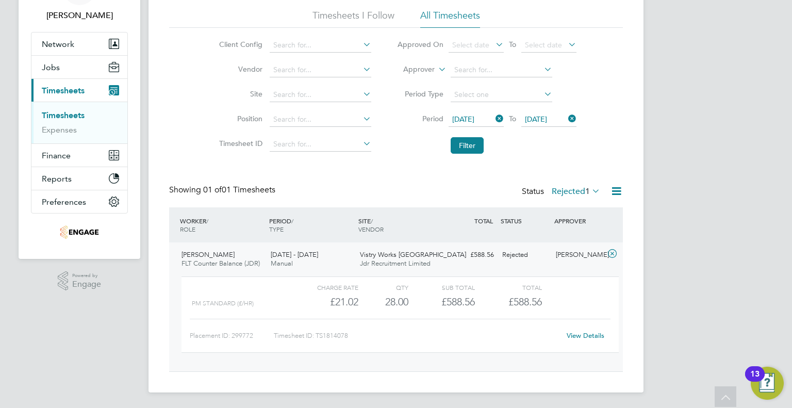
click at [569, 333] on link "View Details" at bounding box center [586, 335] width 38 height 9
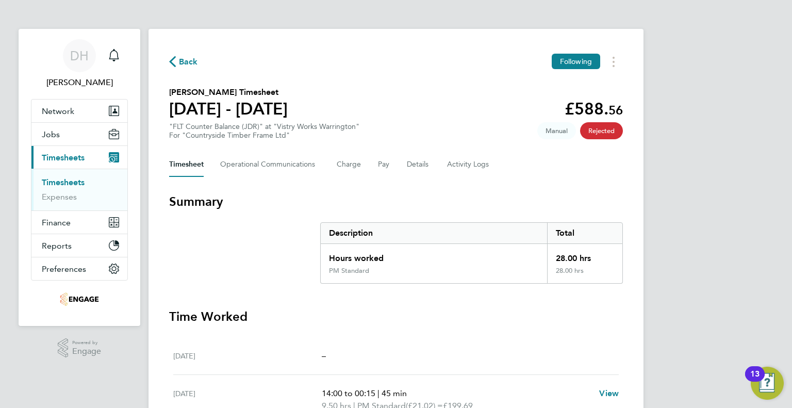
click at [180, 65] on span "Back" at bounding box center [188, 62] width 19 height 12
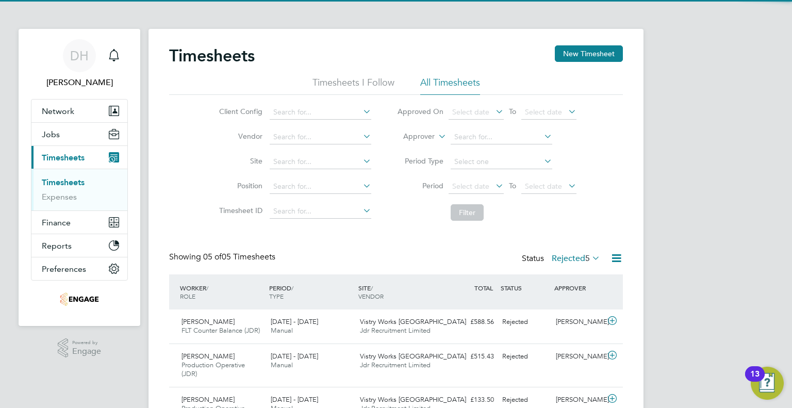
click at [474, 176] on li "Period Select date To Select date" at bounding box center [486, 186] width 205 height 25
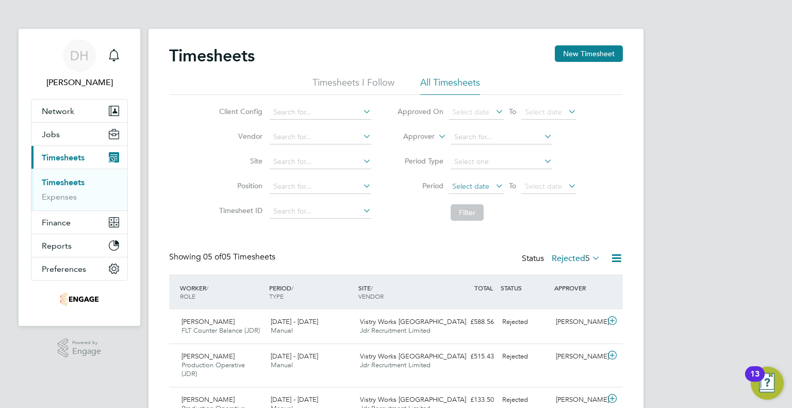
click at [468, 192] on span "Select date" at bounding box center [476, 187] width 55 height 14
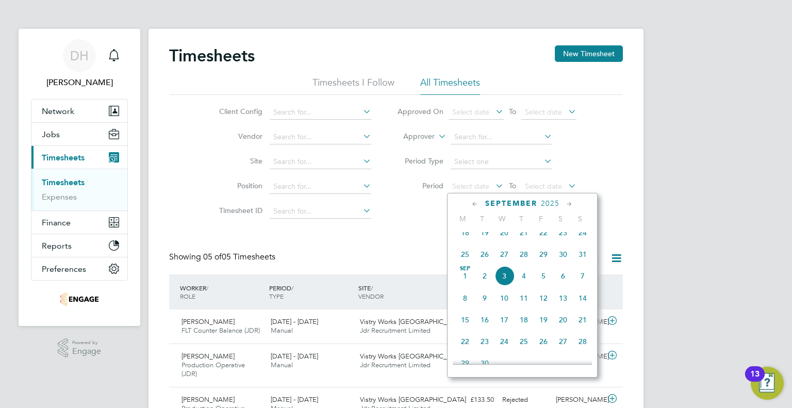
click at [468, 264] on span "25" at bounding box center [465, 254] width 20 height 20
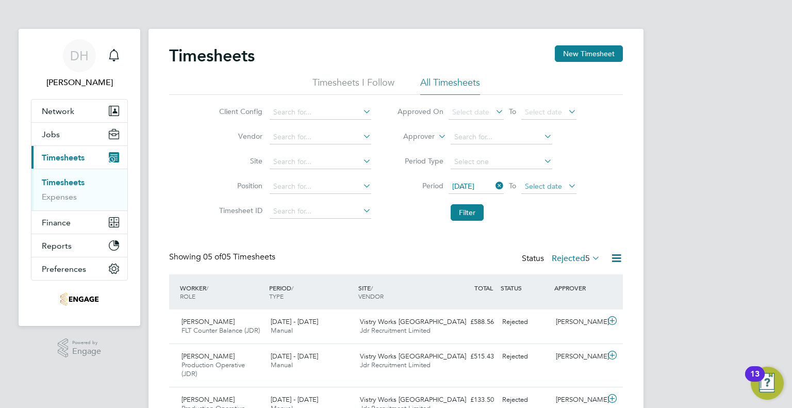
click at [559, 183] on span "Select date" at bounding box center [543, 185] width 37 height 9
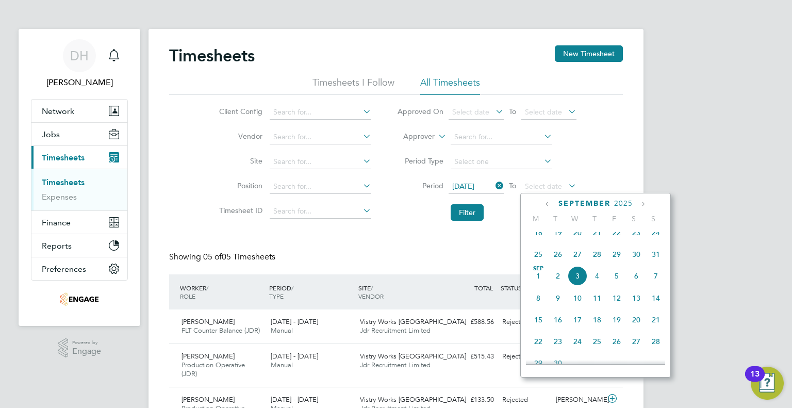
click at [656, 264] on span "31" at bounding box center [656, 254] width 20 height 20
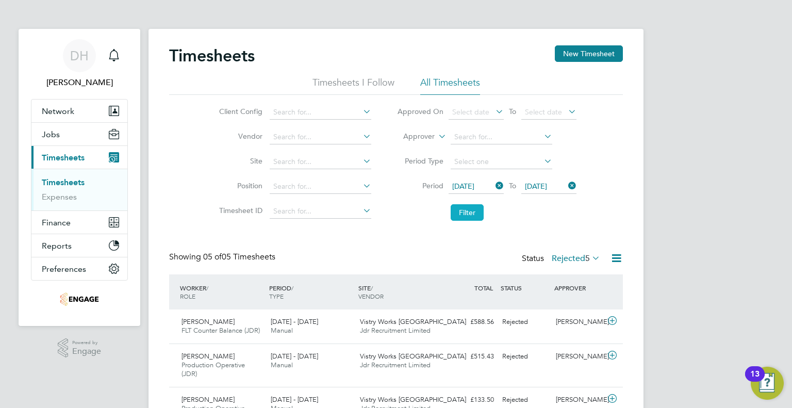
click at [475, 214] on button "Filter" at bounding box center [467, 212] width 33 height 16
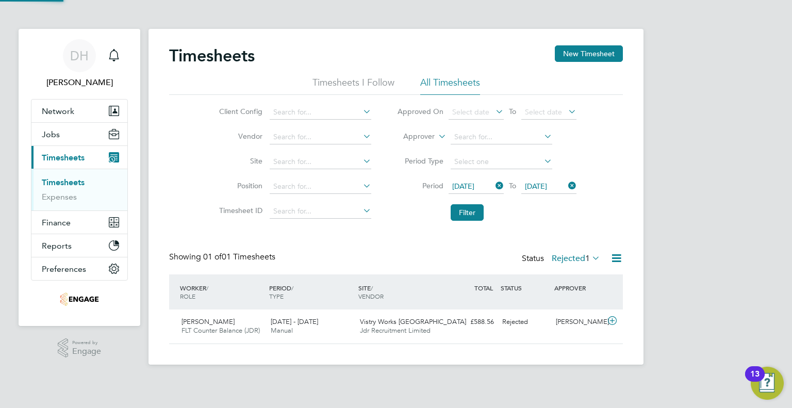
scroll to position [26, 90]
click at [27, 356] on div ".st0{fill:#C0C1C2;} Powered by Engage" at bounding box center [80, 348] width 122 height 44
click at [610, 321] on icon at bounding box center [612, 321] width 13 height 8
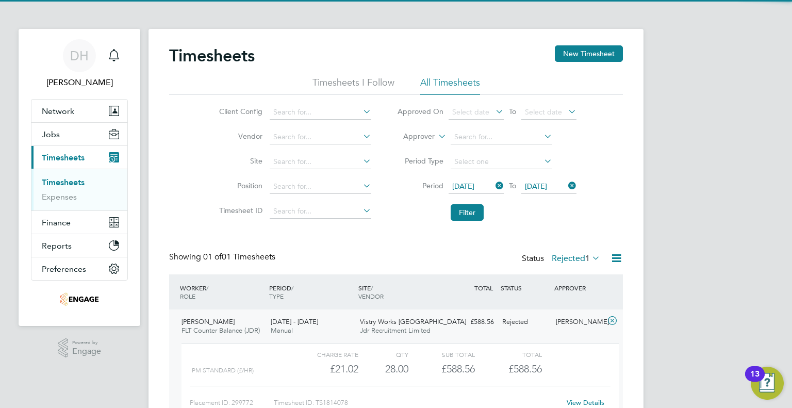
scroll to position [67, 0]
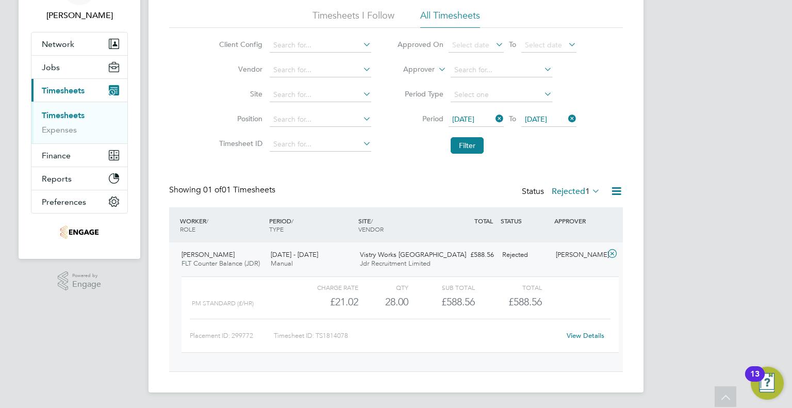
click at [571, 333] on link "View Details" at bounding box center [586, 335] width 38 height 9
click at [430, 187] on div "Showing 01 of 01 Timesheets Status Rejected 1" at bounding box center [396, 196] width 454 height 23
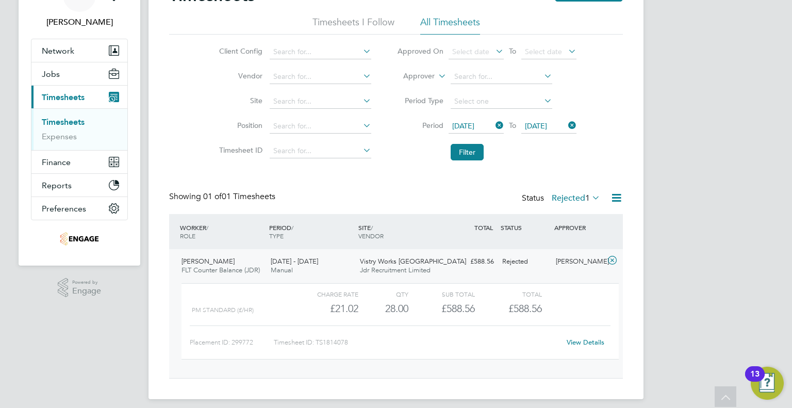
scroll to position [0, 0]
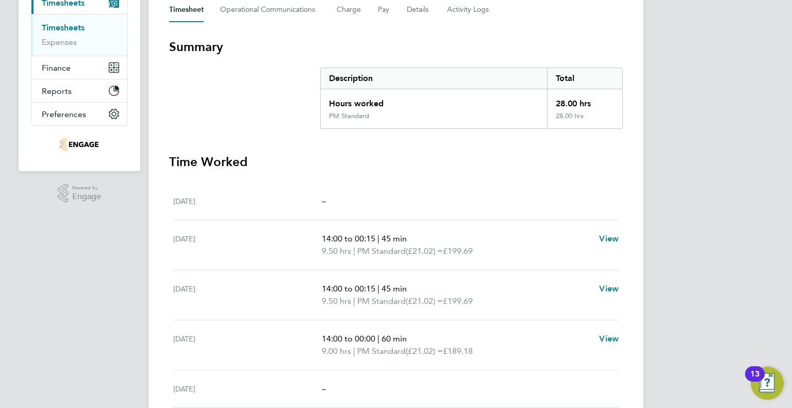
scroll to position [258, 0]
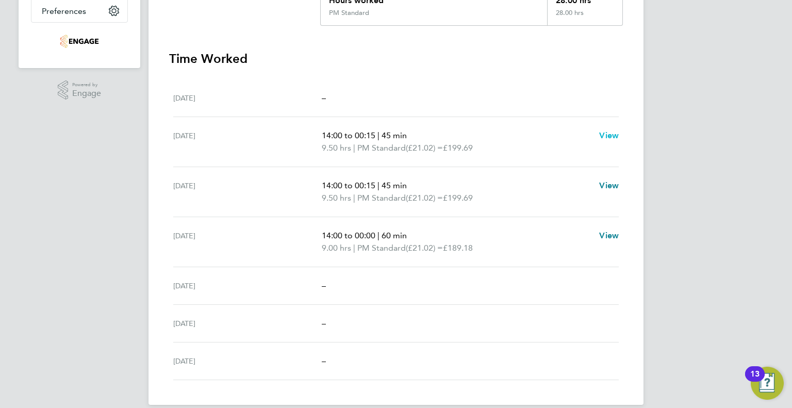
click at [608, 138] on span "View" at bounding box center [609, 135] width 20 height 10
select select "45"
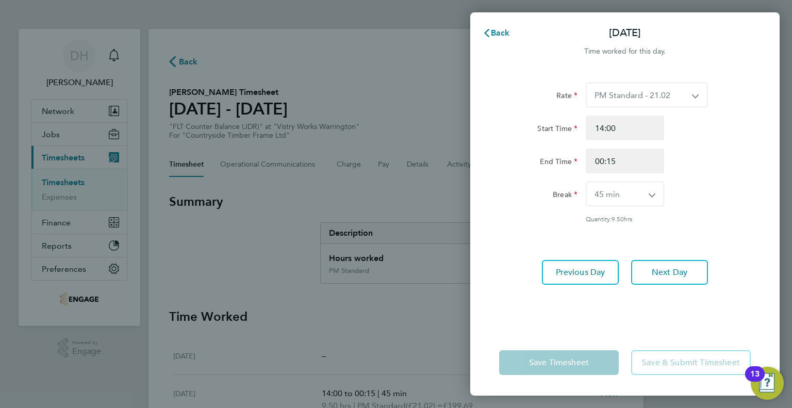
click at [621, 100] on select "PM Standard - 21.02 BONUS - 13.50 AM Standard - 19.28 PM OT 1 - 31.52 PM OT 2 -…" at bounding box center [640, 95] width 108 height 24
select select "45"
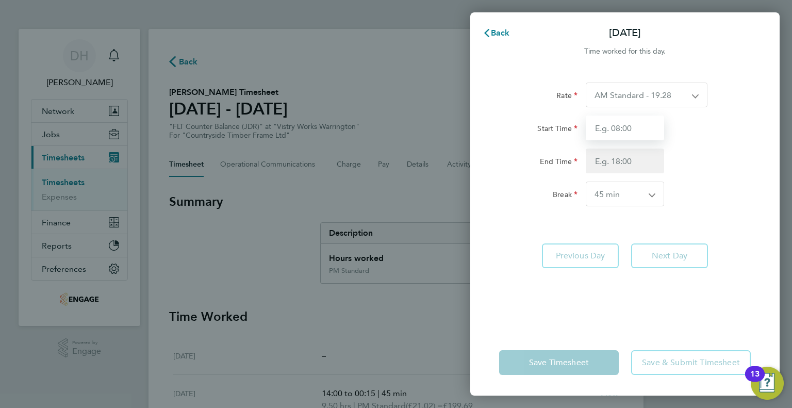
click at [614, 131] on input "Start Time" at bounding box center [625, 127] width 78 height 25
type input "06:00"
click at [609, 165] on input "End Time" at bounding box center [625, 160] width 78 height 25
type input "1"
type input "14:00"
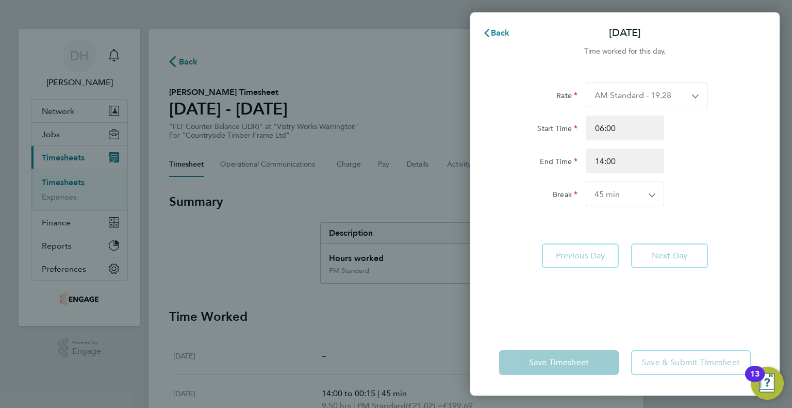
click at [594, 193] on select "0 min 15 min 30 min 45 min 60 min 75 min 90 min" at bounding box center [618, 194] width 65 height 24
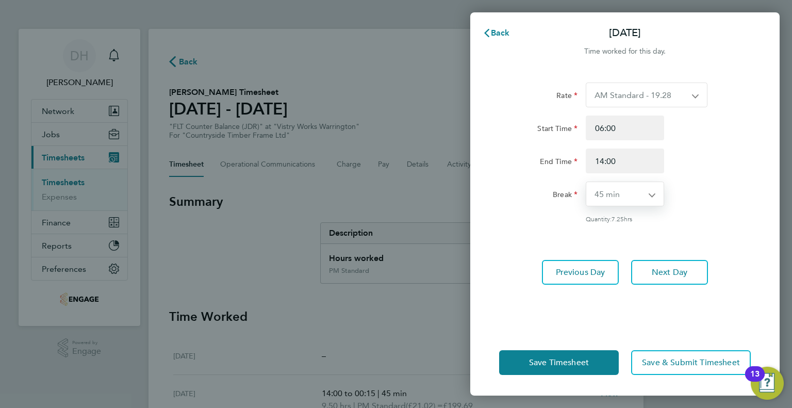
select select "30"
click at [586, 182] on select "0 min 15 min 30 min 45 min 60 min 75 min 90 min" at bounding box center [618, 194] width 65 height 24
click at [546, 231] on form "Rate AM Standard - 19.28 BONUS - 13.50 PM Standard - 21.02 PM OT 1 - 31.52 PM O…" at bounding box center [625, 160] width 252 height 157
click at [653, 267] on span "Next Day" at bounding box center [670, 272] width 36 height 10
click at [606, 90] on select "AM Standard - 19.28 BONUS - 13.50 PM Standard - 21.02 PM OT 1 - 31.52 PM OT 2 -…" at bounding box center [640, 95] width 108 height 24
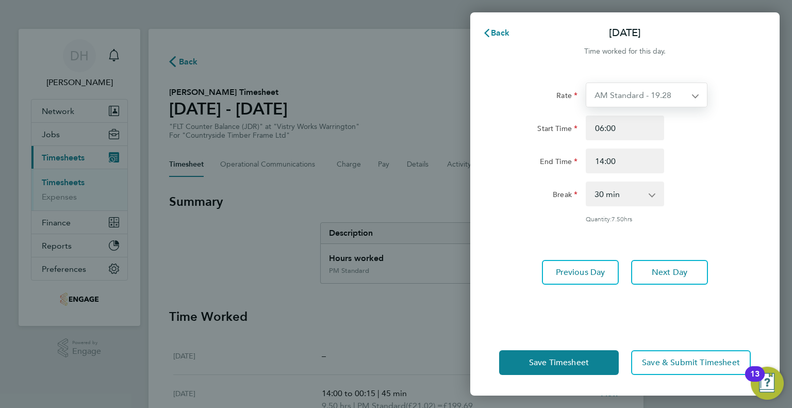
click at [515, 210] on div "Rate AM Standard - 19.28 BONUS - 13.50 PM Standard - 21.02 PM OT 1 - 31.52 PM O…" at bounding box center [625, 152] width 252 height 140
click at [652, 264] on button "Next Day" at bounding box center [669, 272] width 77 height 25
click at [650, 271] on button "Next Day" at bounding box center [669, 272] width 77 height 25
click at [490, 35] on icon "button" at bounding box center [487, 33] width 8 height 8
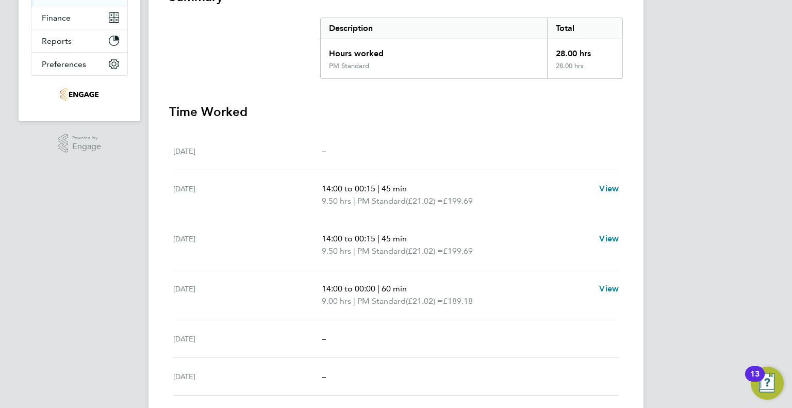
scroll to position [258, 0]
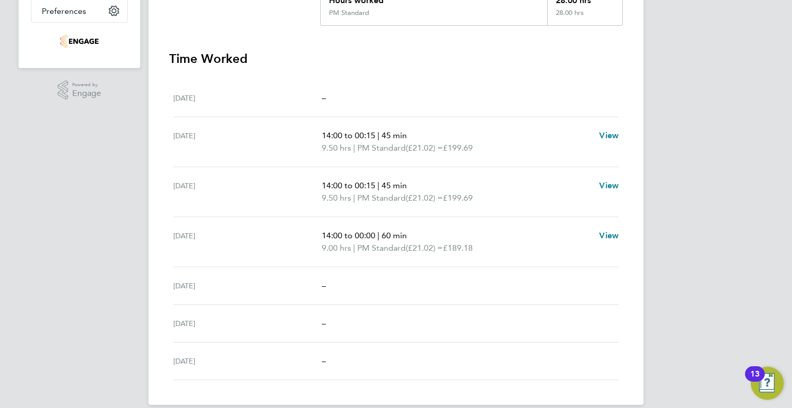
click at [603, 144] on app-form-button "View" at bounding box center [609, 141] width 20 height 25
click at [766, 157] on div "DH [PERSON_NAME] Notifications Applications: Network Team Members Businesses Si…" at bounding box center [396, 81] width 792 height 679
click at [618, 140] on link "View" at bounding box center [609, 135] width 20 height 12
select select "45"
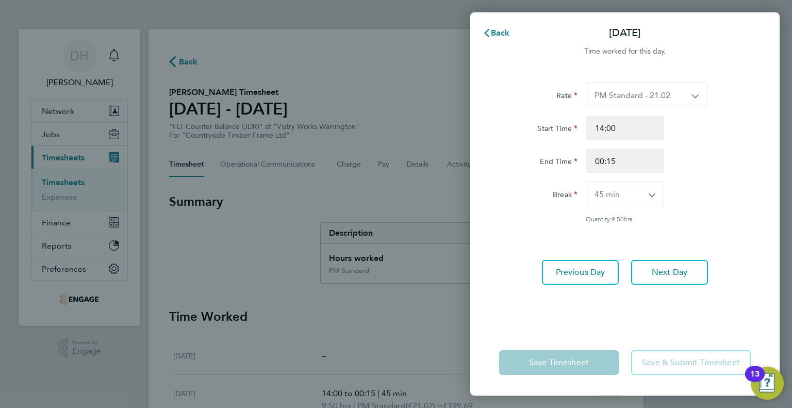
click at [619, 256] on div "Rate PM Standard - 21.02 BONUS - 13.50 AM Standard - 19.28 PM OT 1 - 31.52 PM O…" at bounding box center [624, 199] width 309 height 259
click at [586, 95] on select "PM Standard - 21.02 BONUS - 13.50 AM Standard - 19.28 PM OT 1 - 31.52 PM OT 2 -…" at bounding box center [640, 95] width 108 height 24
select select "45"
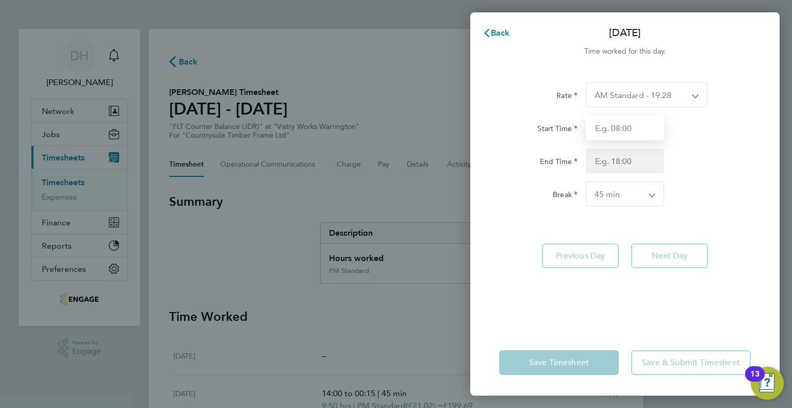
click at [600, 134] on input "Start Time" at bounding box center [625, 127] width 78 height 25
click at [652, 131] on input "Start Time" at bounding box center [625, 127] width 78 height 25
type input "06:00"
click at [617, 157] on input "End Time" at bounding box center [625, 160] width 78 height 25
type input "14:00"
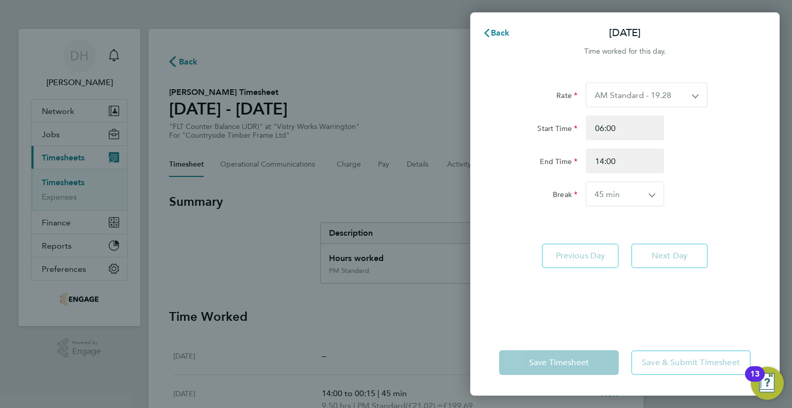
click at [590, 191] on select "0 min 15 min 30 min 45 min 60 min 75 min 90 min" at bounding box center [618, 194] width 65 height 24
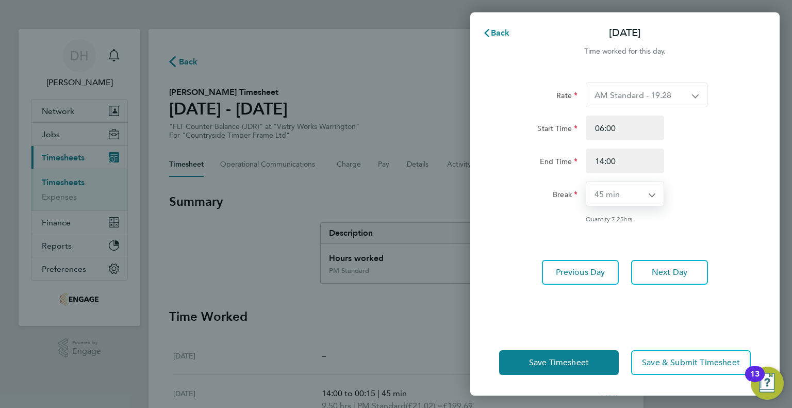
click at [586, 182] on select "0 min 15 min 30 min 45 min 60 min 75 min 90 min" at bounding box center [618, 194] width 65 height 24
click at [596, 200] on select "0 min 15 min 30 min 45 min 60 min 75 min 90 min" at bounding box center [618, 194] width 65 height 24
select select "30"
click at [586, 182] on select "0 min 15 min 30 min 45 min 60 min 75 min 90 min" at bounding box center [618, 194] width 65 height 24
click at [685, 270] on span "Next Day" at bounding box center [670, 272] width 36 height 10
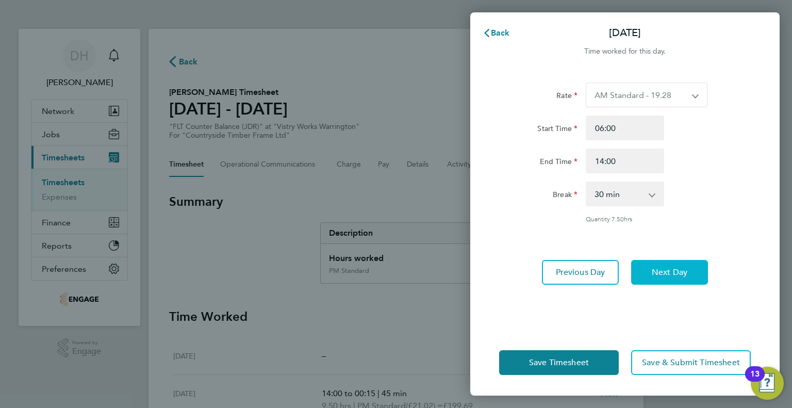
click at [685, 270] on span "Next Day" at bounding box center [670, 272] width 36 height 10
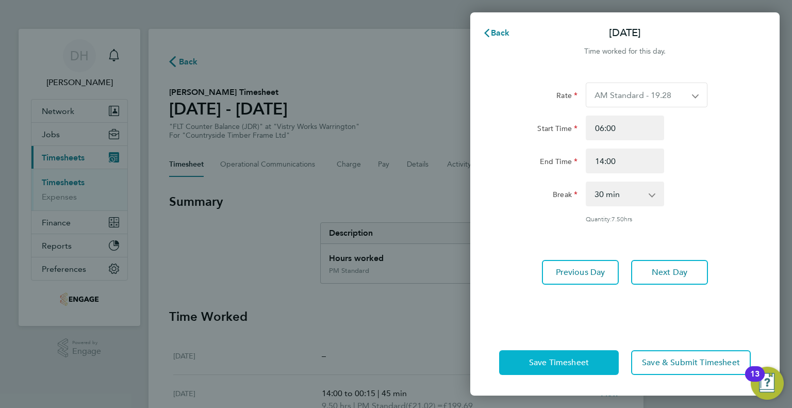
click at [575, 353] on button "Save Timesheet" at bounding box center [559, 362] width 120 height 25
click at [500, 30] on span "Back" at bounding box center [500, 33] width 19 height 10
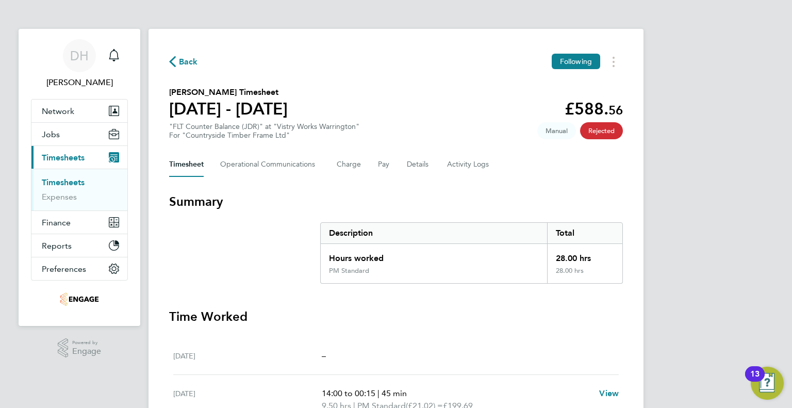
click at [60, 185] on link "Timesheets" at bounding box center [63, 182] width 43 height 10
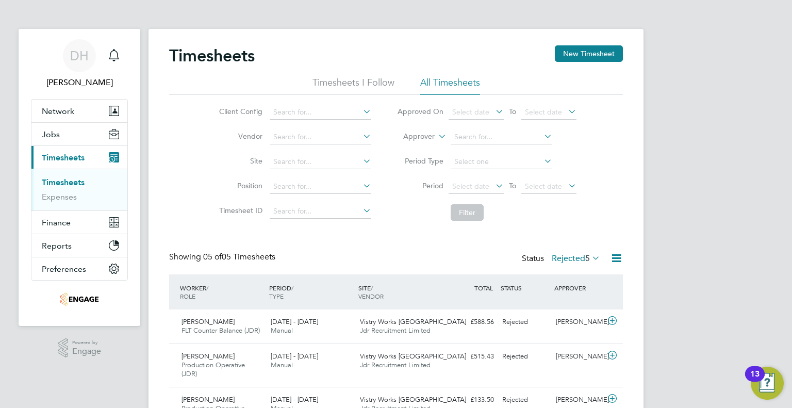
click at [493, 185] on icon at bounding box center [493, 185] width 0 height 14
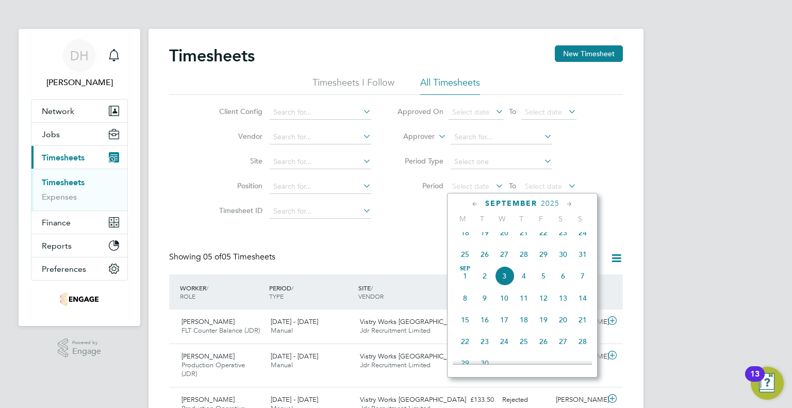
click at [467, 261] on span "25" at bounding box center [465, 254] width 20 height 20
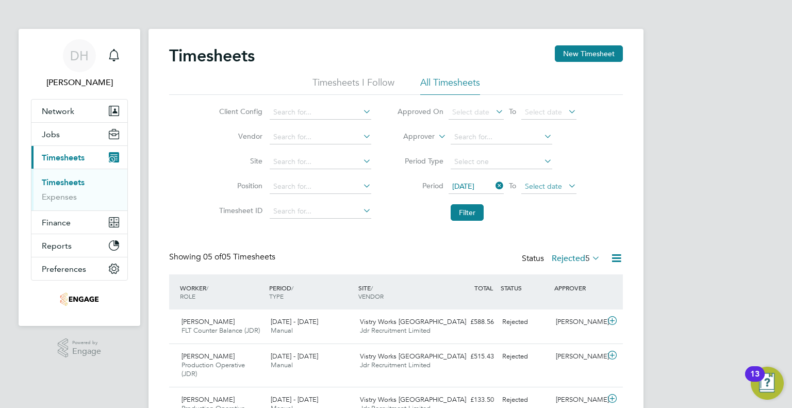
click at [534, 193] on span "Select date" at bounding box center [548, 187] width 55 height 14
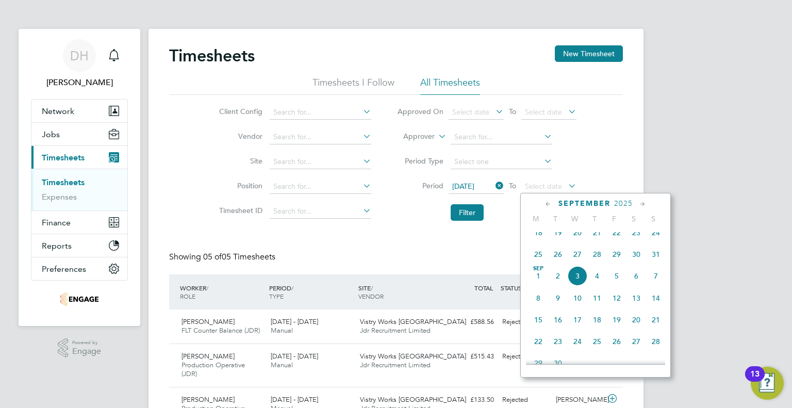
click at [666, 261] on div "[DATE] M T W T F S S [DATE] 2 3 4 5 6 7 8 9 10 11 12 13 14 15 16 17 18 19 20 21…" at bounding box center [595, 285] width 151 height 185
click at [656, 264] on span "31" at bounding box center [656, 254] width 20 height 20
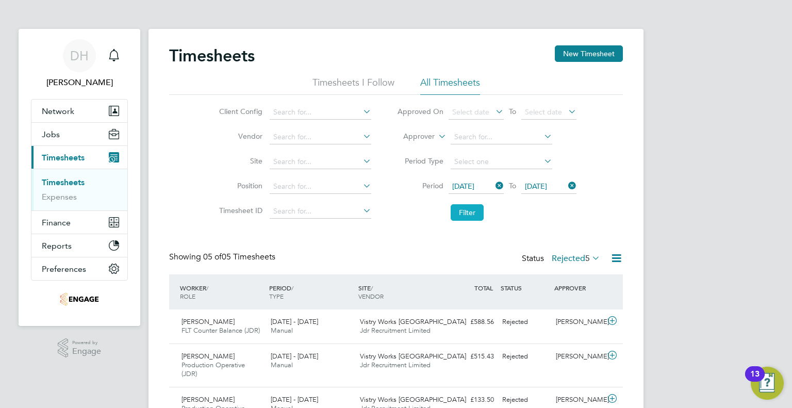
click at [478, 218] on button "Filter" at bounding box center [467, 212] width 33 height 16
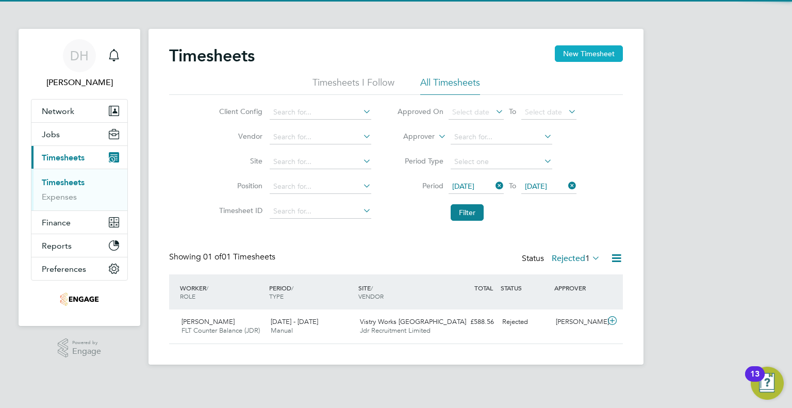
click at [569, 53] on button "New Timesheet" at bounding box center [589, 53] width 68 height 16
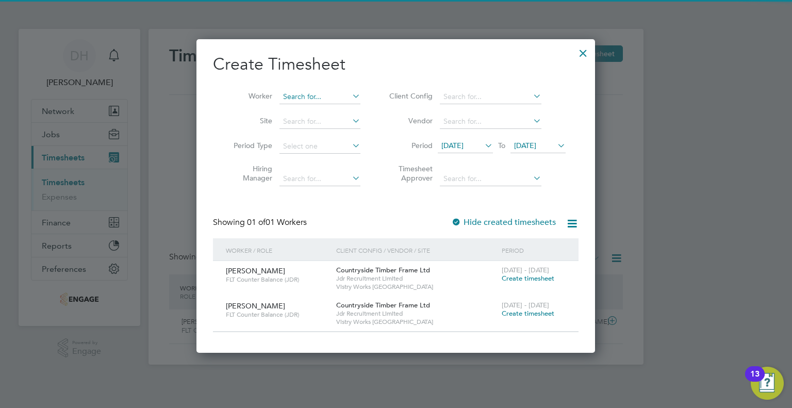
click at [302, 95] on input at bounding box center [319, 97] width 81 height 14
click at [291, 110] on b "[PERSON_NAME]" at bounding box center [314, 110] width 60 height 9
type input "[PERSON_NAME]"
click at [462, 150] on span "[DATE]" at bounding box center [465, 146] width 55 height 14
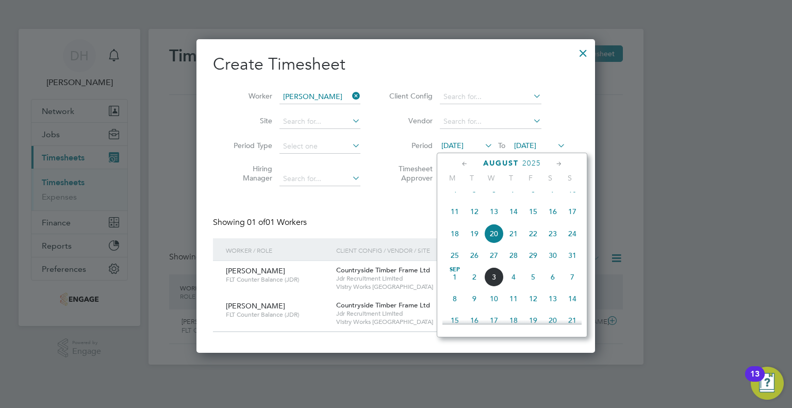
click at [457, 265] on span "25" at bounding box center [455, 255] width 20 height 20
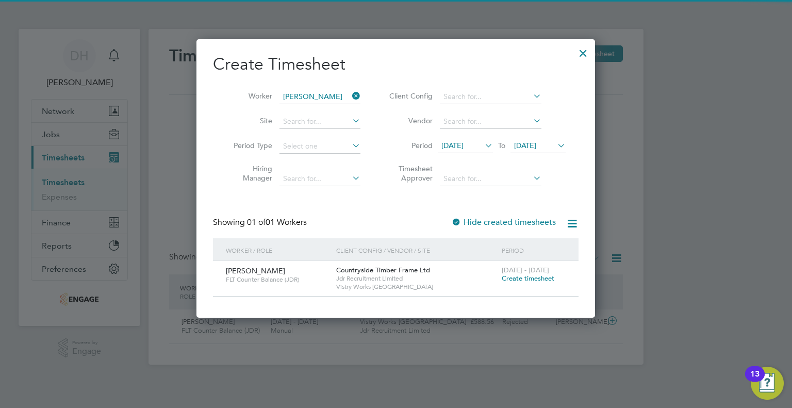
click at [532, 139] on span "[DATE]" at bounding box center [537, 146] width 55 height 14
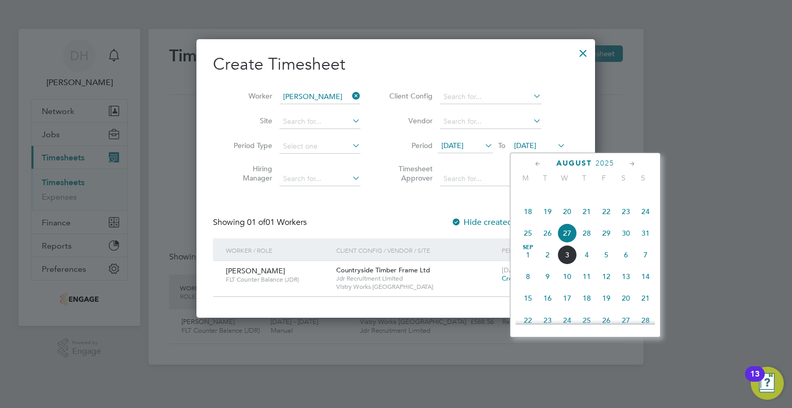
click at [632, 241] on span "30" at bounding box center [626, 233] width 20 height 20
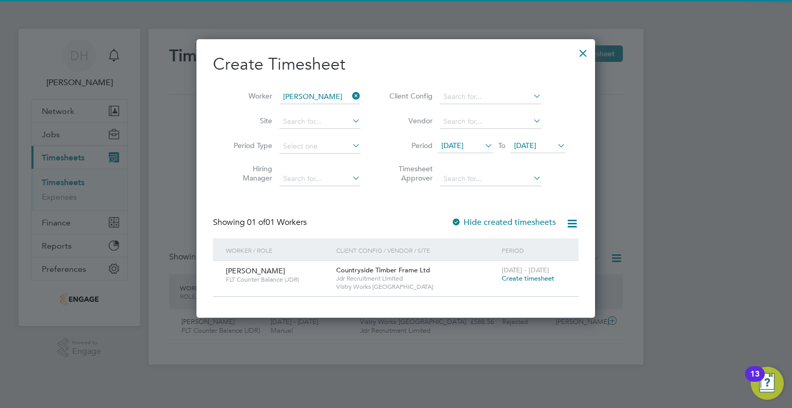
click at [536, 144] on span "[DATE]" at bounding box center [525, 145] width 22 height 9
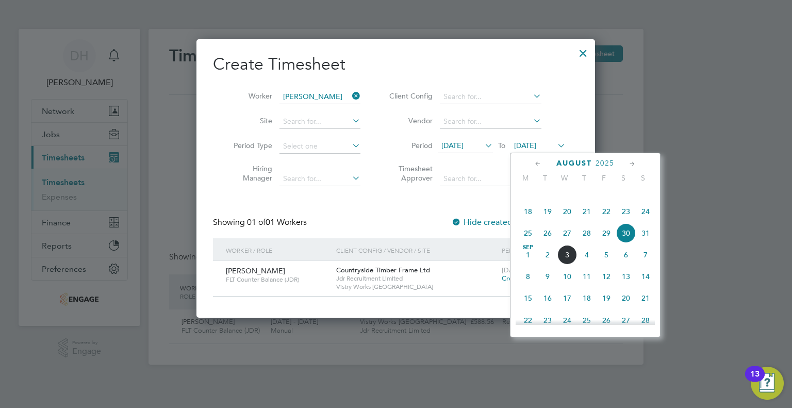
click at [646, 243] on span "31" at bounding box center [646, 233] width 20 height 20
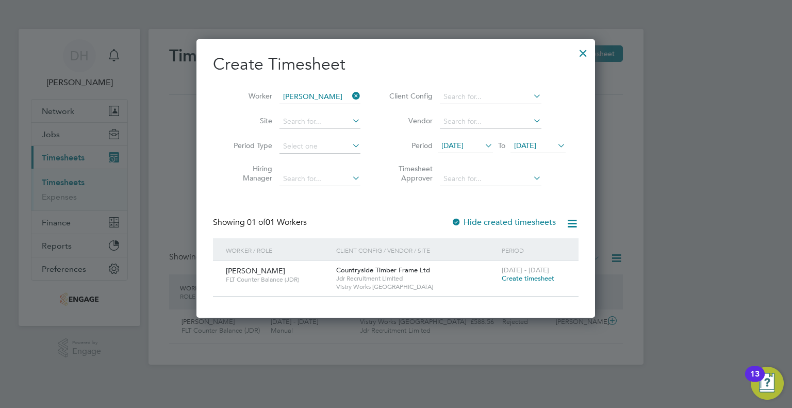
click at [522, 280] on span "Create timesheet" at bounding box center [528, 278] width 53 height 9
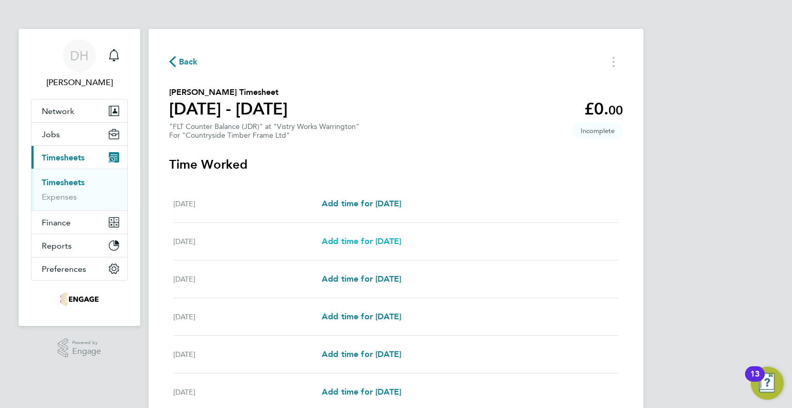
click at [343, 245] on span "Add time for [DATE]" at bounding box center [361, 241] width 79 height 10
select select "15"
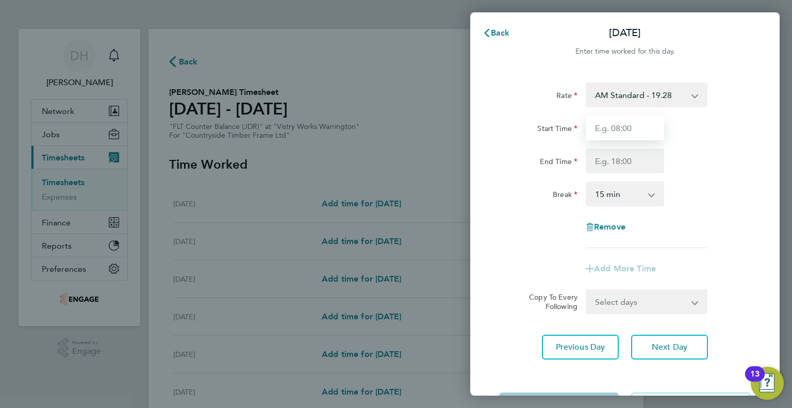
click at [610, 131] on input "Start Time" at bounding box center [625, 127] width 78 height 25
type input "06:00"
click at [597, 164] on input "End Time" at bounding box center [625, 160] width 78 height 25
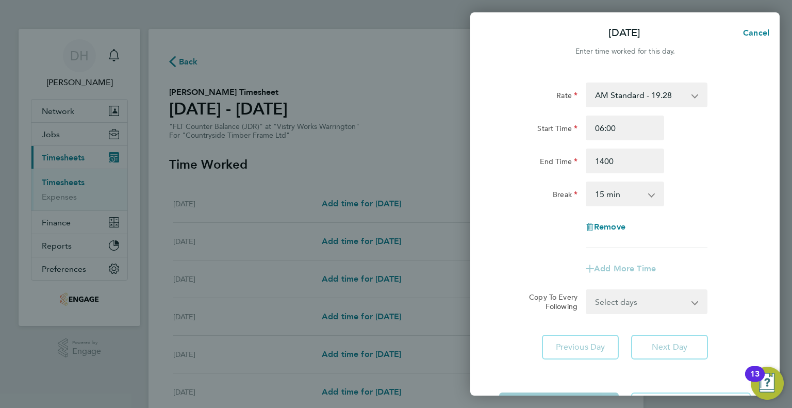
type input "14:00"
drag, startPoint x: 601, startPoint y: 187, endPoint x: 602, endPoint y: 200, distance: 12.9
click at [601, 187] on select "0 min 15 min 30 min 45 min 60 min 75 min 90 min" at bounding box center [619, 194] width 64 height 23
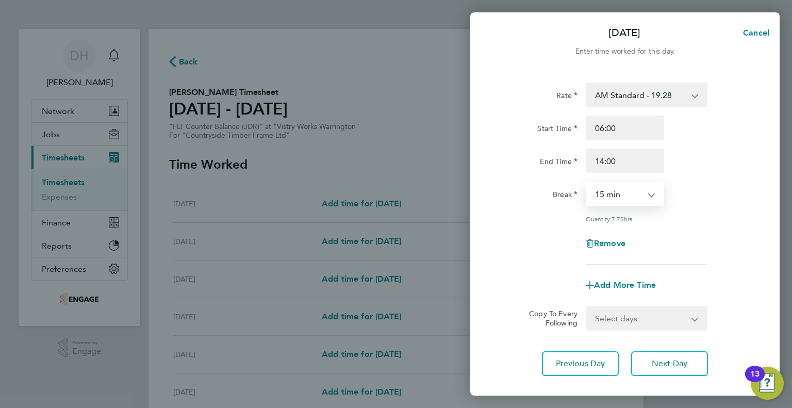
select select "30"
click at [587, 183] on select "0 min 15 min 30 min 45 min 60 min 75 min 90 min" at bounding box center [619, 194] width 64 height 23
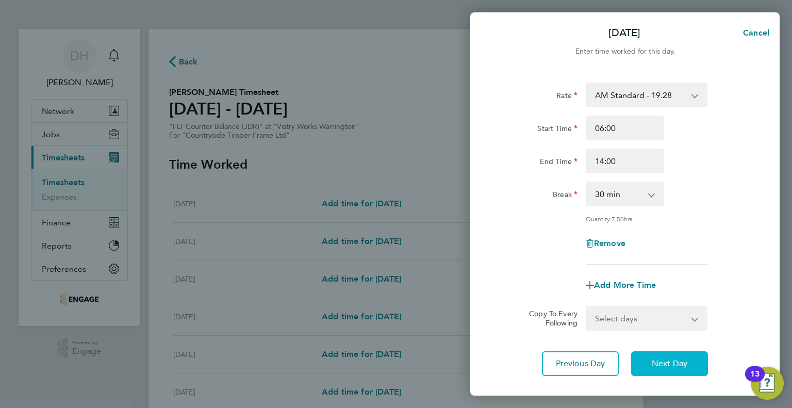
click at [647, 364] on button "Next Day" at bounding box center [669, 363] width 77 height 25
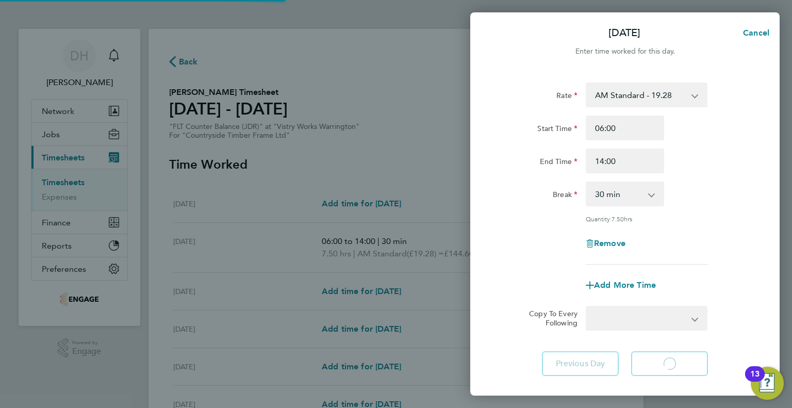
select select "15"
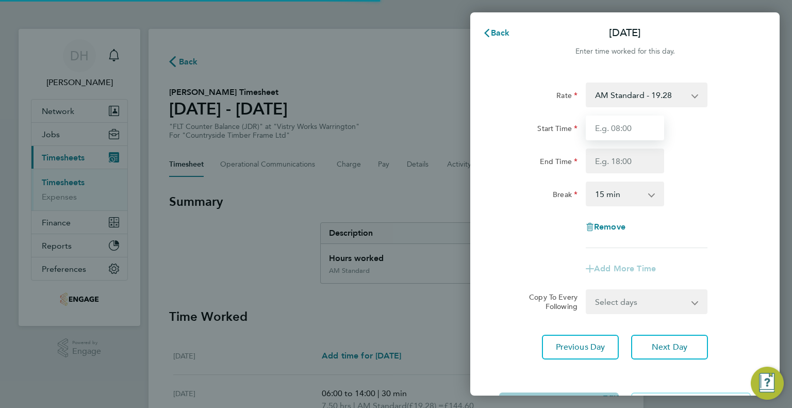
click at [605, 125] on input "Start Time" at bounding box center [625, 127] width 78 height 25
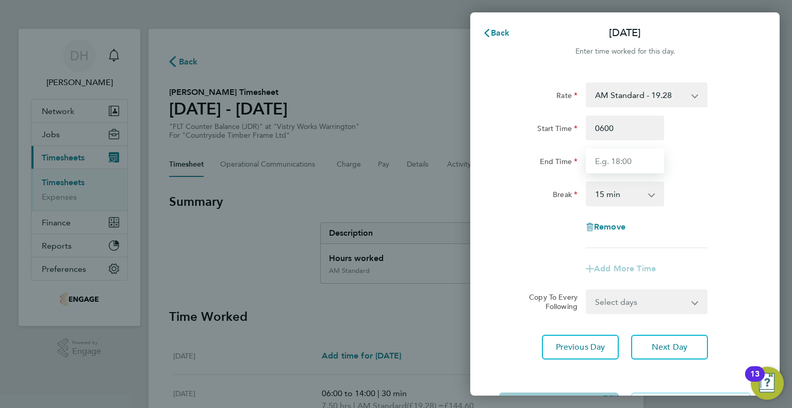
type input "06:00"
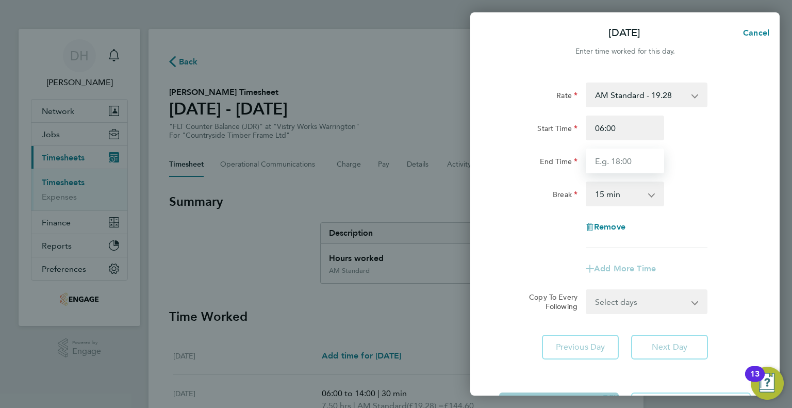
click at [599, 161] on input "End Time" at bounding box center [625, 160] width 78 height 25
type input "14:00"
click at [599, 189] on select "0 min 15 min 30 min 45 min 60 min 75 min 90 min" at bounding box center [619, 194] width 64 height 23
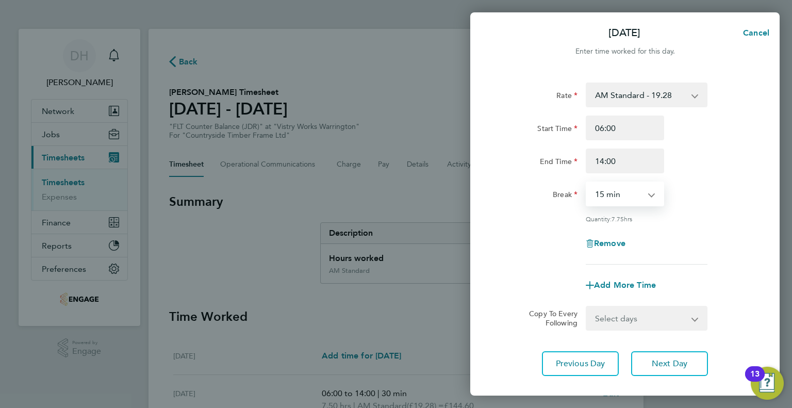
select select "30"
click at [587, 183] on select "0 min 15 min 30 min 45 min 60 min 75 min 90 min" at bounding box center [619, 194] width 64 height 23
click at [650, 371] on button "Next Day" at bounding box center [669, 363] width 77 height 25
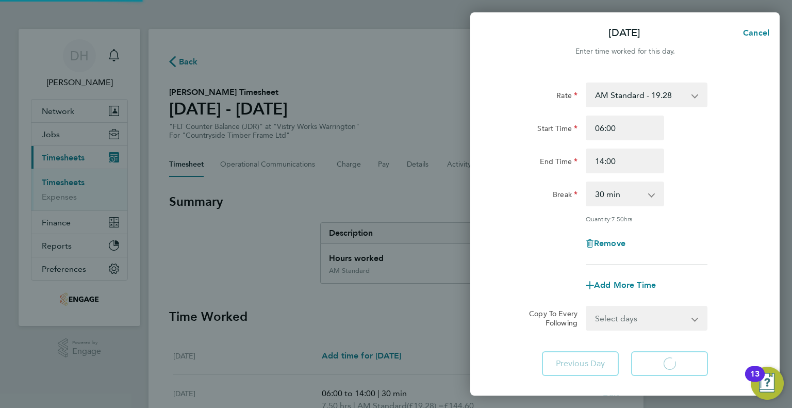
select select "15"
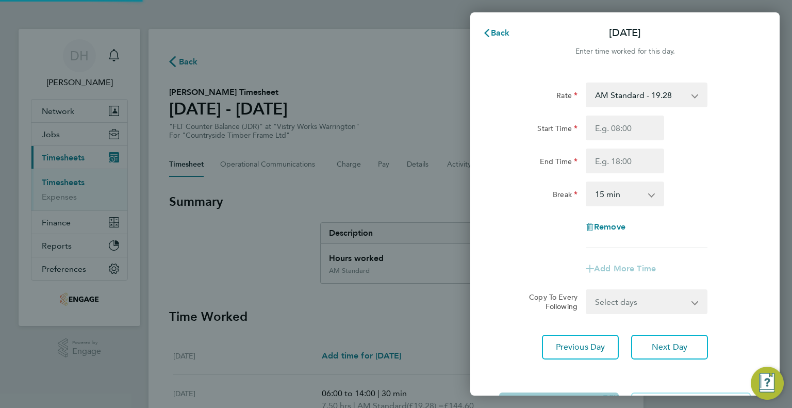
click at [609, 145] on div "Start Time End Time" at bounding box center [625, 144] width 260 height 58
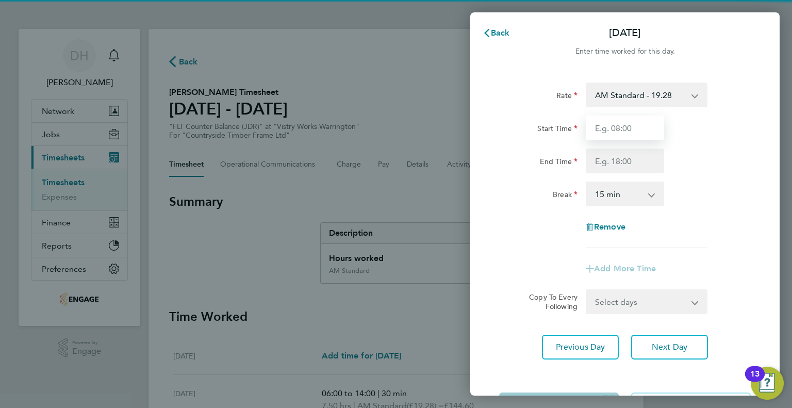
click at [604, 124] on input "Start Time" at bounding box center [625, 127] width 78 height 25
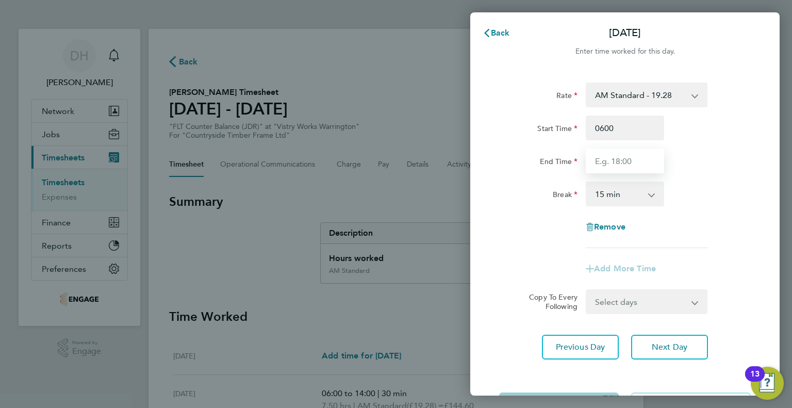
type input "06:00"
click at [595, 159] on input "End Time" at bounding box center [625, 160] width 78 height 25
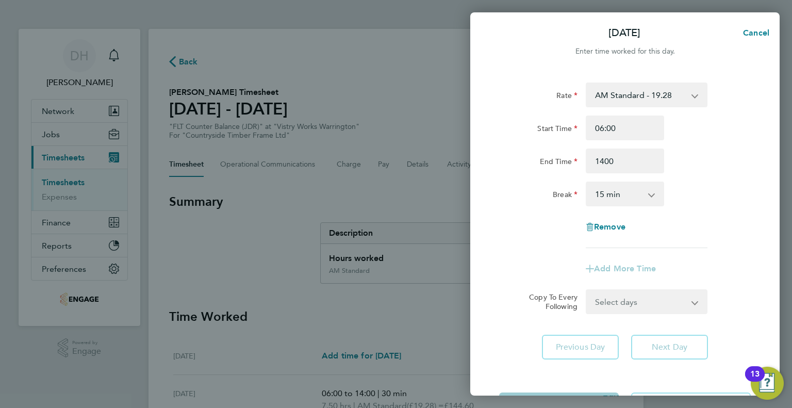
type input "14:00"
click at [600, 192] on select "0 min 15 min 30 min 45 min 60 min 75 min 90 min" at bounding box center [619, 194] width 64 height 23
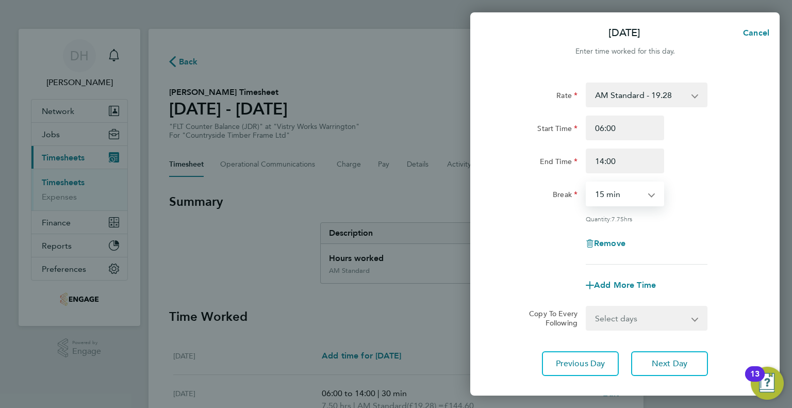
select select "30"
click at [587, 183] on select "0 min 15 min 30 min 45 min 60 min 75 min 90 min" at bounding box center [619, 194] width 64 height 23
click at [650, 345] on div "Rate AM Standard - 19.28 BONUS - 13.50 PM Standard - 21.02 PM OT 1 - 31.52 PM O…" at bounding box center [624, 229] width 309 height 318
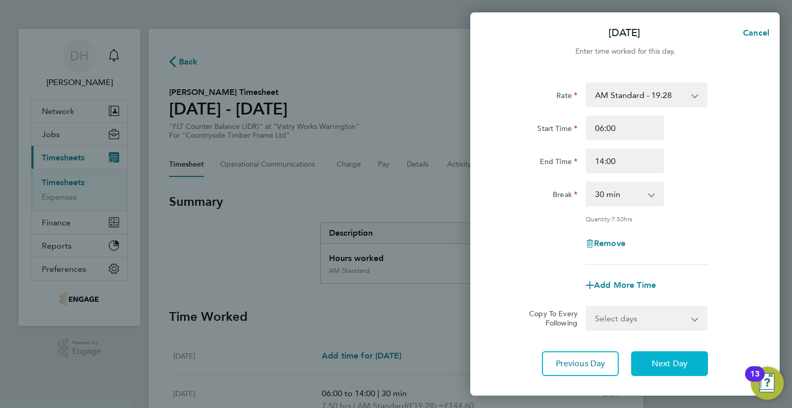
click at [646, 356] on button "Next Day" at bounding box center [669, 363] width 77 height 25
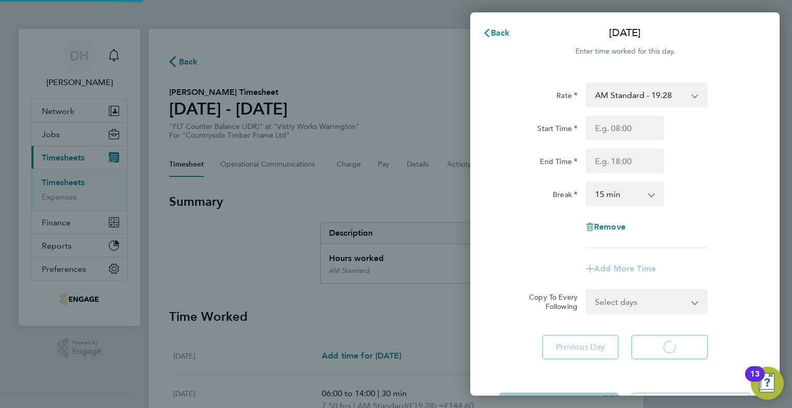
select select "15"
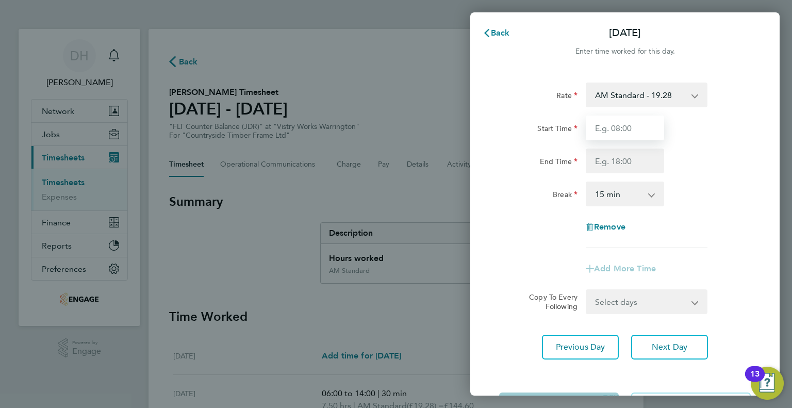
click at [619, 131] on input "Start Time" at bounding box center [625, 127] width 78 height 25
type input "06:00"
click at [603, 161] on input "End Time" at bounding box center [625, 160] width 78 height 25
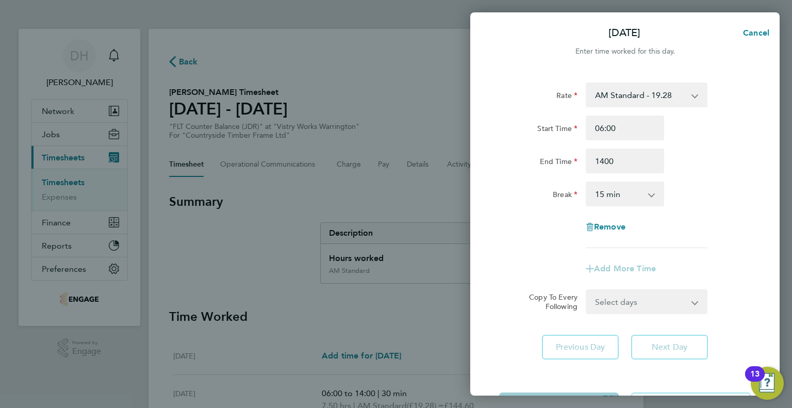
type input "14:00"
click at [602, 190] on select "0 min 15 min 30 min 45 min 60 min 75 min 90 min" at bounding box center [619, 194] width 64 height 23
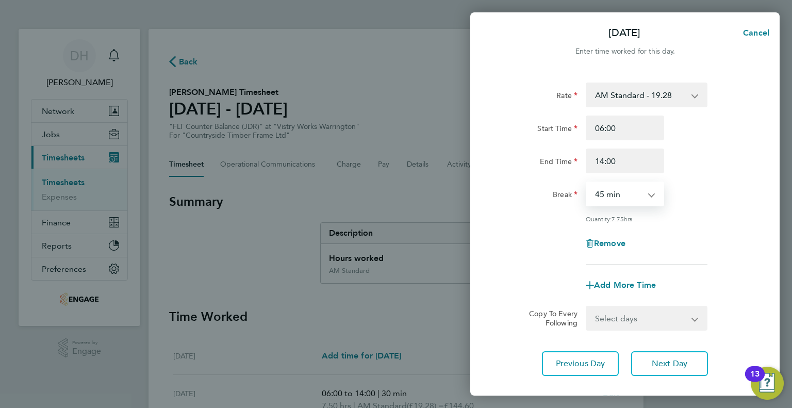
click at [587, 183] on select "0 min 15 min 30 min 45 min 60 min 75 min 90 min" at bounding box center [619, 194] width 64 height 23
click at [596, 200] on select "0 min 15 min 30 min 45 min 60 min 75 min 90 min" at bounding box center [619, 194] width 64 height 23
select select "30"
click at [587, 183] on select "0 min 15 min 30 min 45 min 60 min 75 min 90 min" at bounding box center [619, 194] width 64 height 23
click at [537, 241] on div "Remove" at bounding box center [625, 243] width 260 height 25
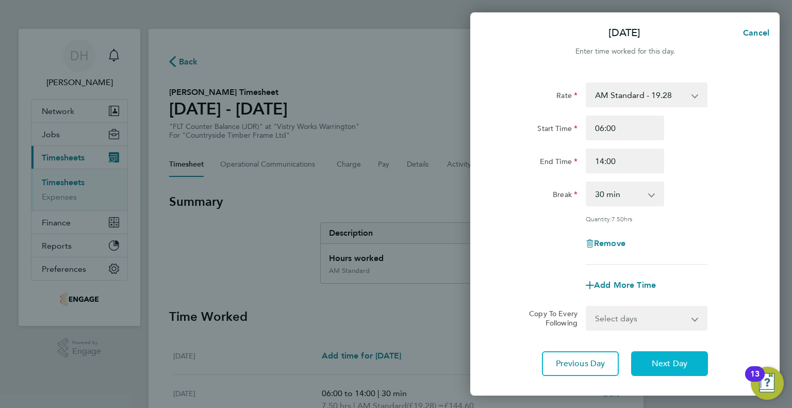
click at [641, 358] on button "Next Day" at bounding box center [669, 363] width 77 height 25
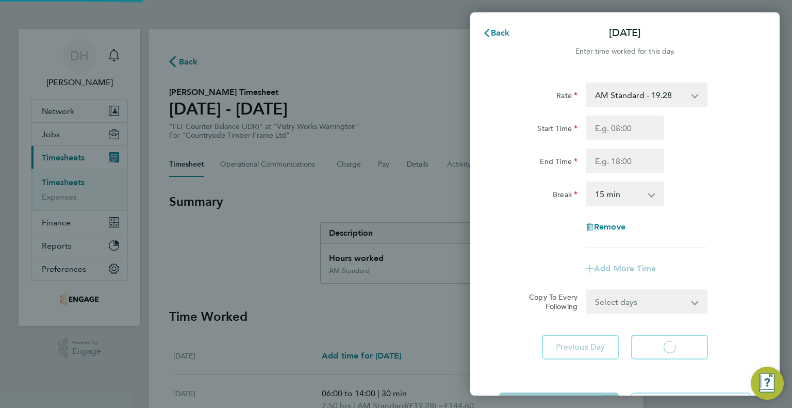
select select "15"
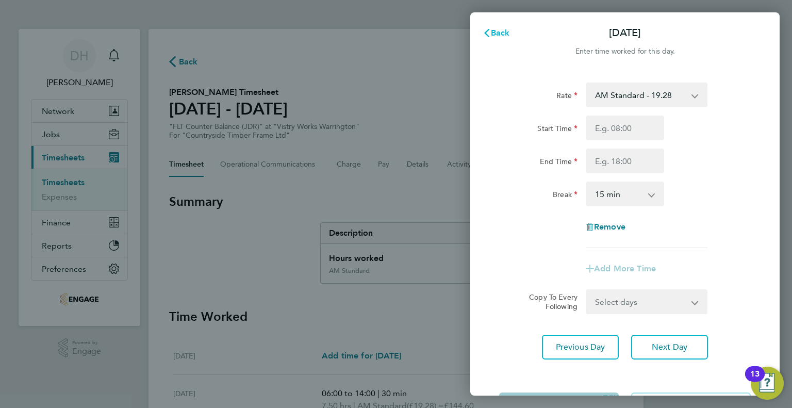
click at [473, 25] on button "Back" at bounding box center [496, 33] width 48 height 21
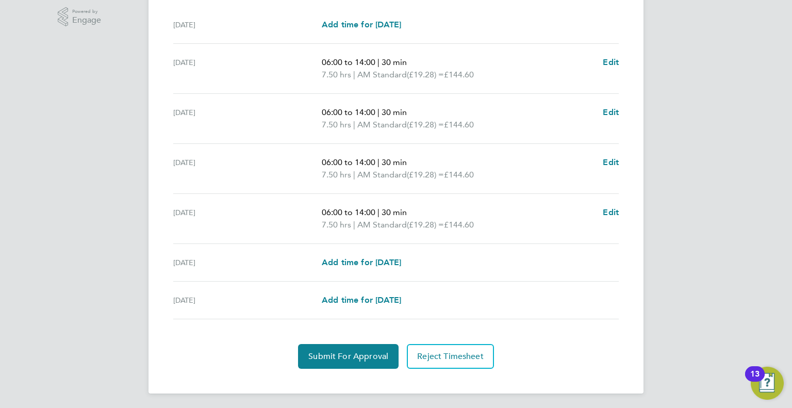
scroll to position [331, 0]
click at [322, 361] on button "Submit For Approval" at bounding box center [348, 355] width 101 height 25
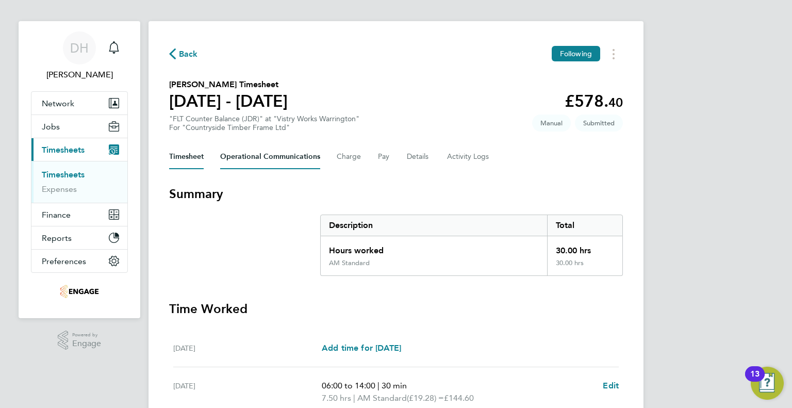
scroll to position [0, 0]
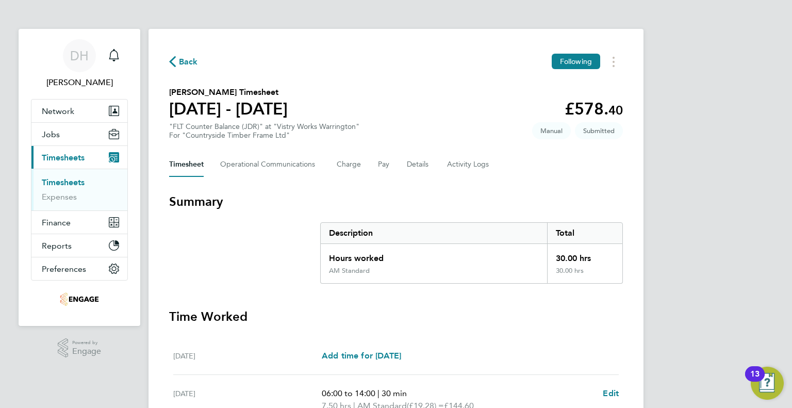
click at [168, 55] on div "Back Following [PERSON_NAME] Timesheet [DATE] - [DATE] £578. 40 "FLT Counter Ba…" at bounding box center [395, 376] width 495 height 695
click at [198, 68] on div "Back Following" at bounding box center [396, 62] width 454 height 16
click at [185, 62] on span "Back" at bounding box center [188, 62] width 19 height 12
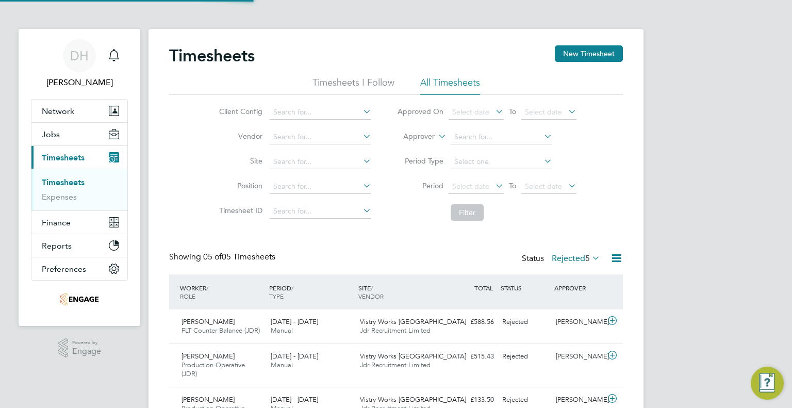
scroll to position [35, 90]
click at [21, 334] on div ".st0{fill:#C0C1C2;} Powered by Engage" at bounding box center [80, 348] width 122 height 44
click at [59, 185] on link "Timesheets" at bounding box center [63, 182] width 43 height 10
click at [115, 56] on icon "Main navigation" at bounding box center [114, 55] width 12 height 12
